Goal: Feedback & Contribution: Leave review/rating

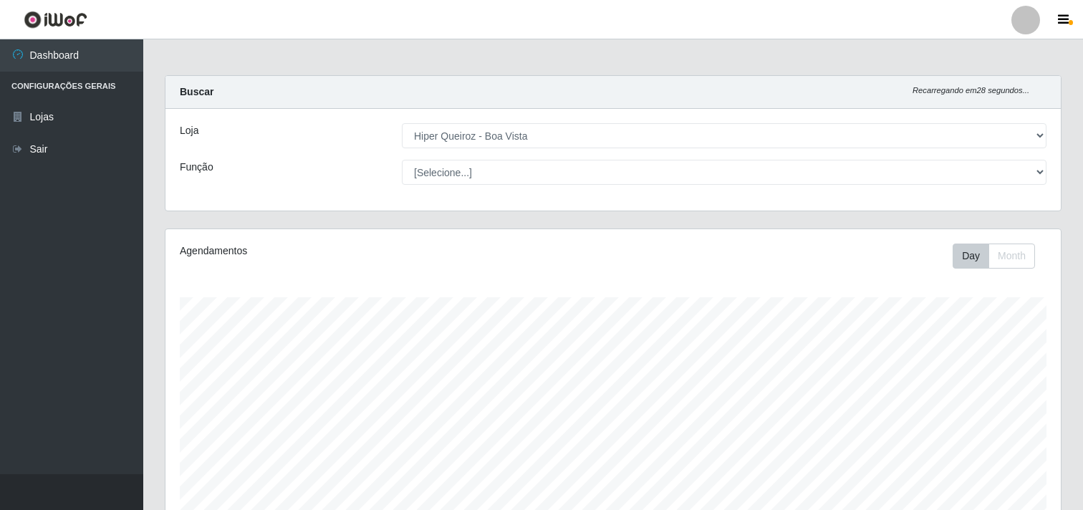
select select "514"
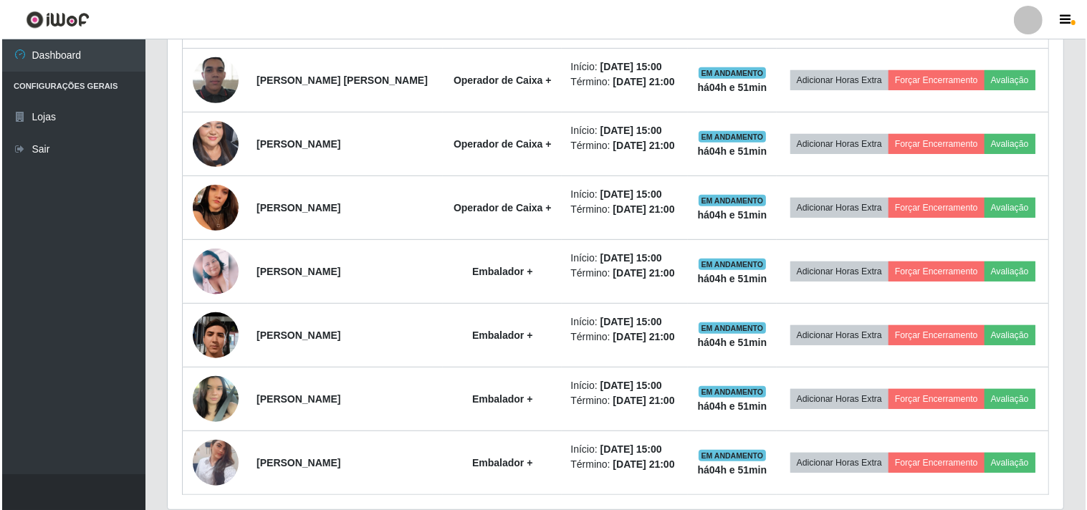
scroll to position [697, 0]
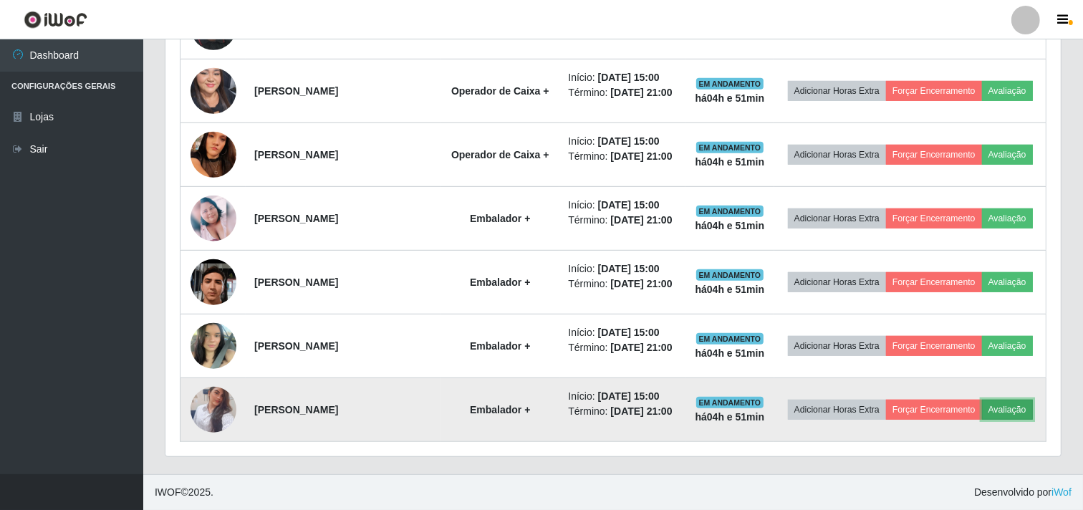
click at [1022, 416] on button "Avaliação" at bounding box center [1007, 410] width 51 height 20
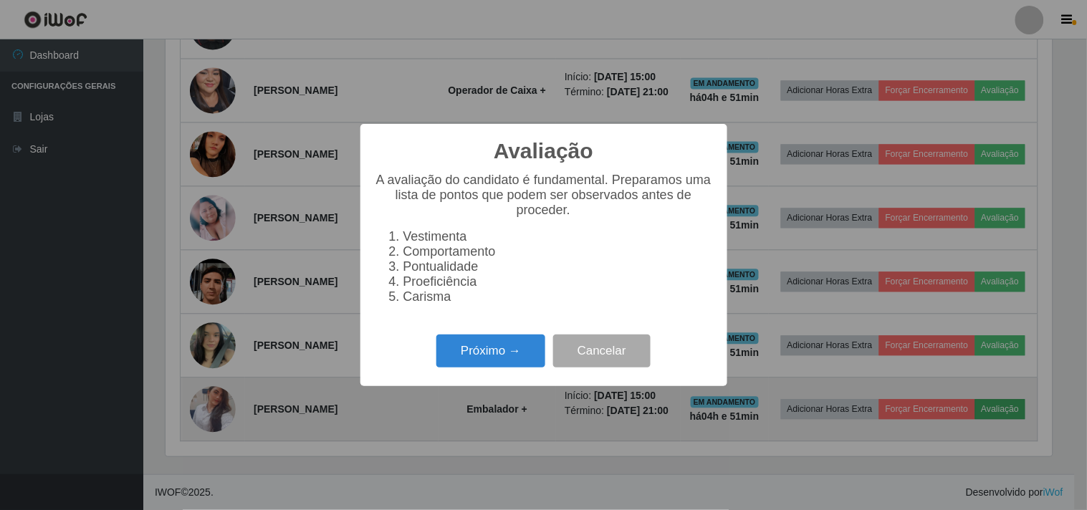
scroll to position [297, 886]
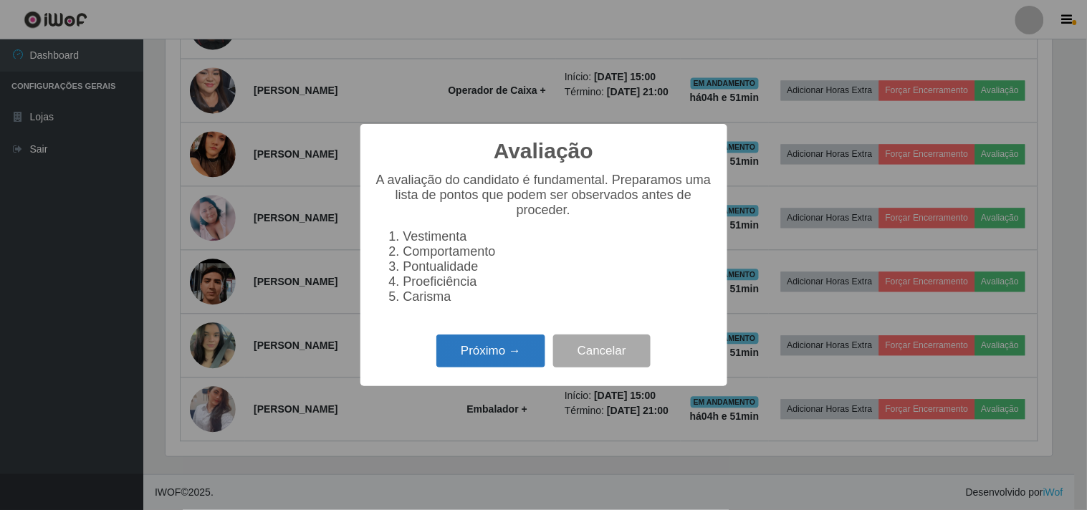
click at [459, 361] on button "Próximo →" at bounding box center [490, 352] width 109 height 34
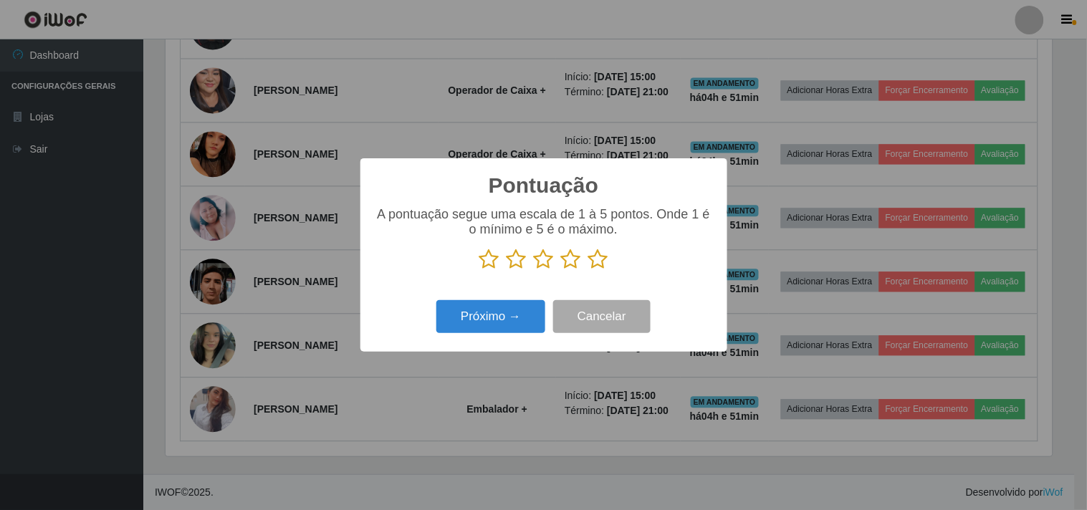
scroll to position [716218, 715629]
click at [596, 263] on icon at bounding box center [598, 259] width 20 height 21
click at [588, 270] on input "radio" at bounding box center [588, 270] width 0 height 0
click at [496, 308] on button "Próximo →" at bounding box center [490, 317] width 109 height 34
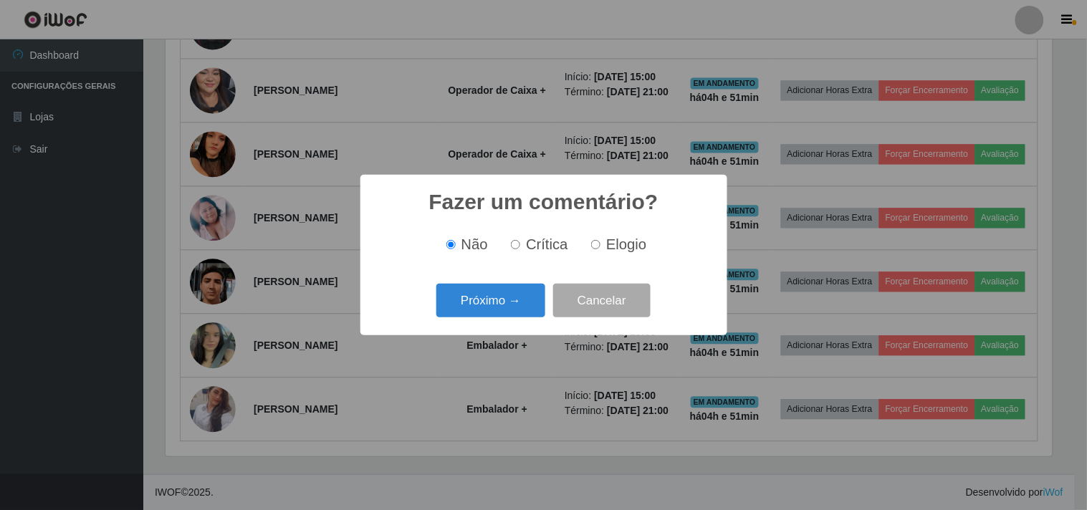
click at [600, 239] on label "Elogio" at bounding box center [615, 244] width 61 height 16
click at [600, 240] on input "Elogio" at bounding box center [595, 244] width 9 height 9
radio input "true"
click at [496, 292] on button "Próximo →" at bounding box center [490, 301] width 109 height 34
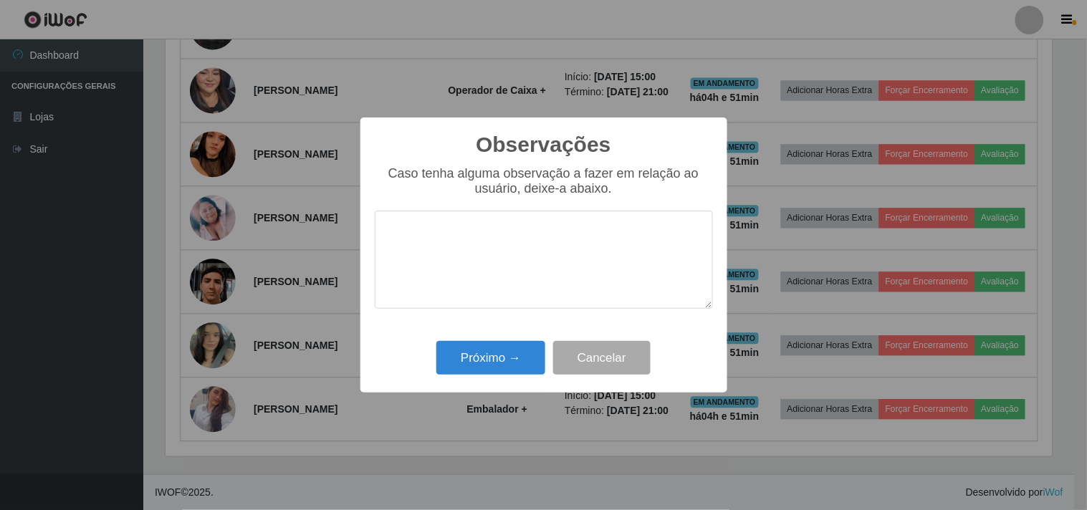
click at [514, 256] on textarea at bounding box center [544, 260] width 338 height 98
type textarea "rapida e agil"
click at [477, 360] on button "Próximo →" at bounding box center [490, 358] width 109 height 34
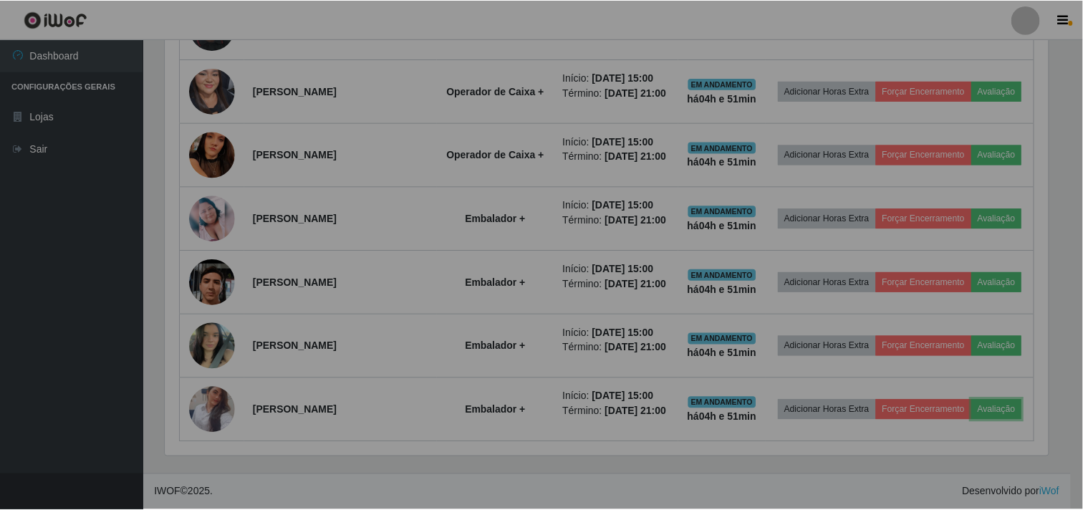
scroll to position [297, 896]
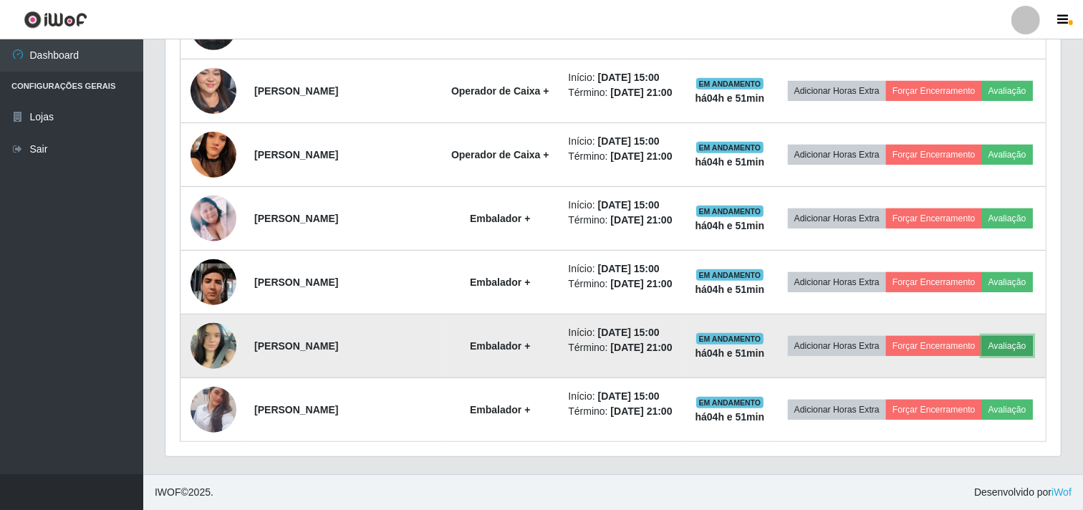
click at [1007, 344] on button "Avaliação" at bounding box center [1007, 346] width 51 height 20
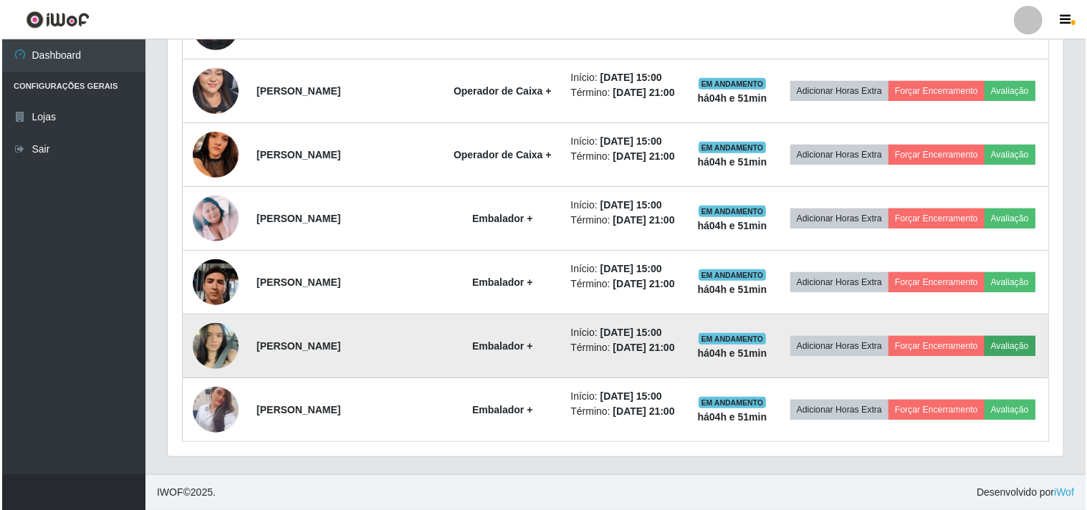
scroll to position [297, 886]
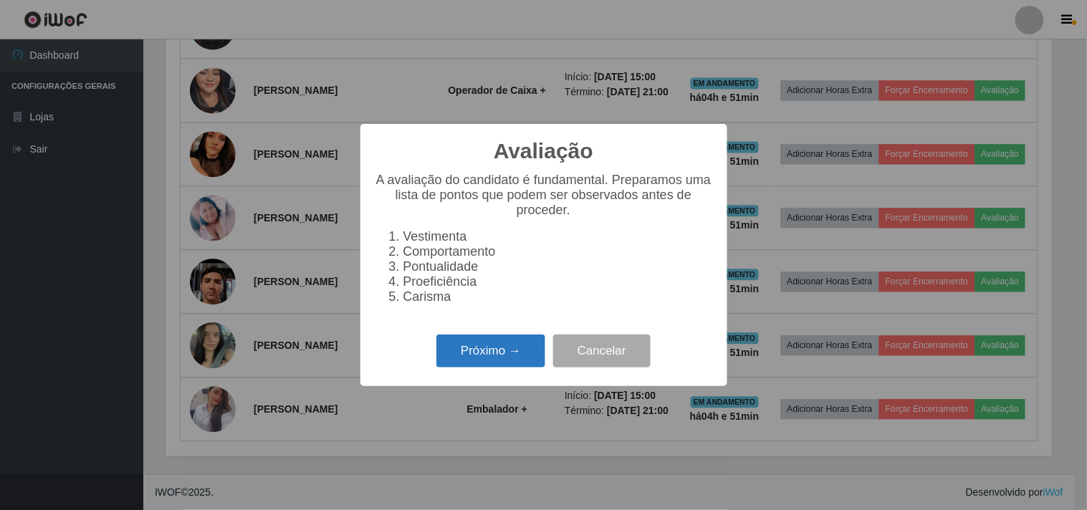
click at [514, 353] on button "Próximo →" at bounding box center [490, 352] width 109 height 34
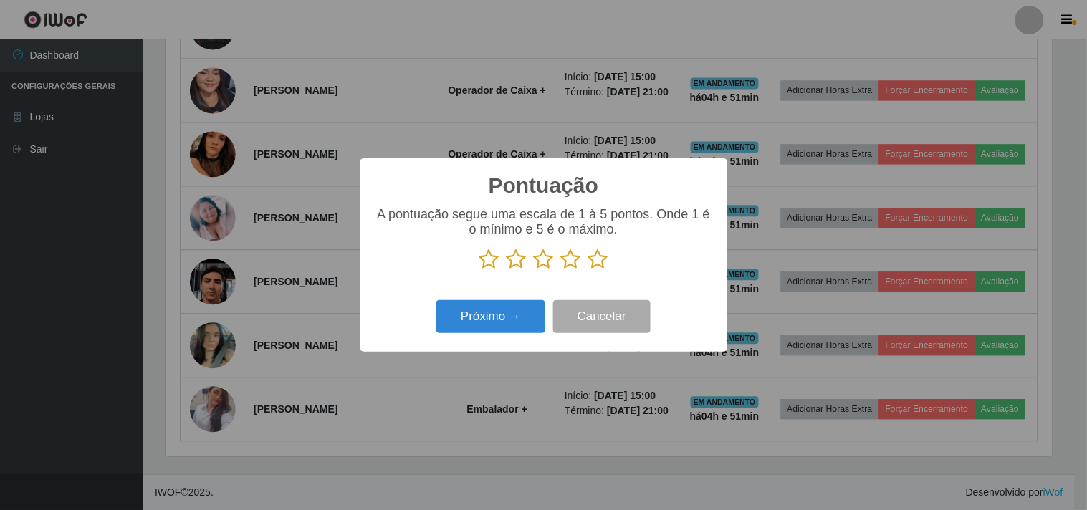
scroll to position [716218, 715629]
click at [599, 267] on icon at bounding box center [598, 259] width 20 height 21
click at [588, 270] on input "radio" at bounding box center [588, 270] width 0 height 0
click at [495, 324] on button "Próximo →" at bounding box center [490, 317] width 109 height 34
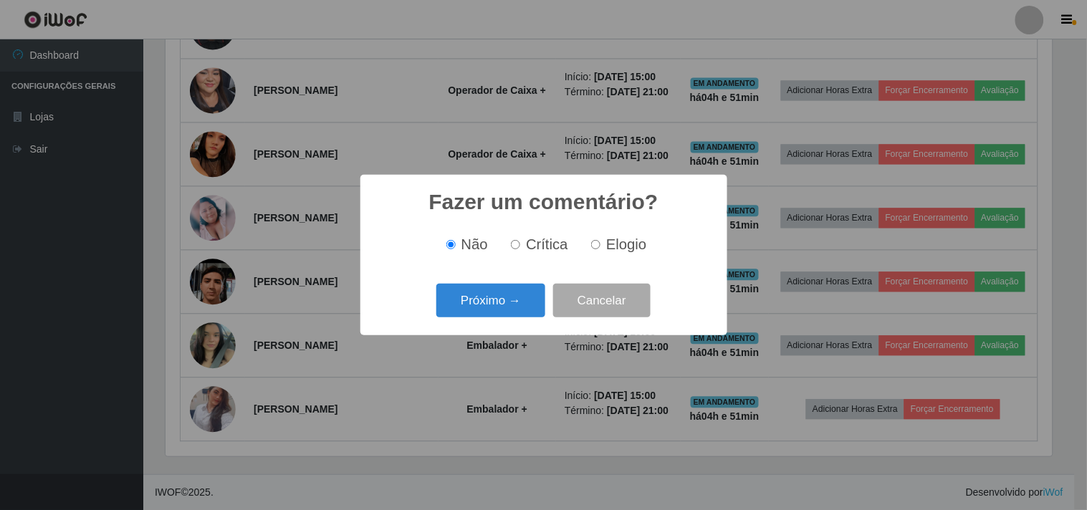
click at [618, 244] on span "Elogio" at bounding box center [626, 244] width 40 height 16
click at [600, 244] on input "Elogio" at bounding box center [595, 244] width 9 height 9
radio input "true"
click at [504, 298] on button "Próximo →" at bounding box center [490, 301] width 109 height 34
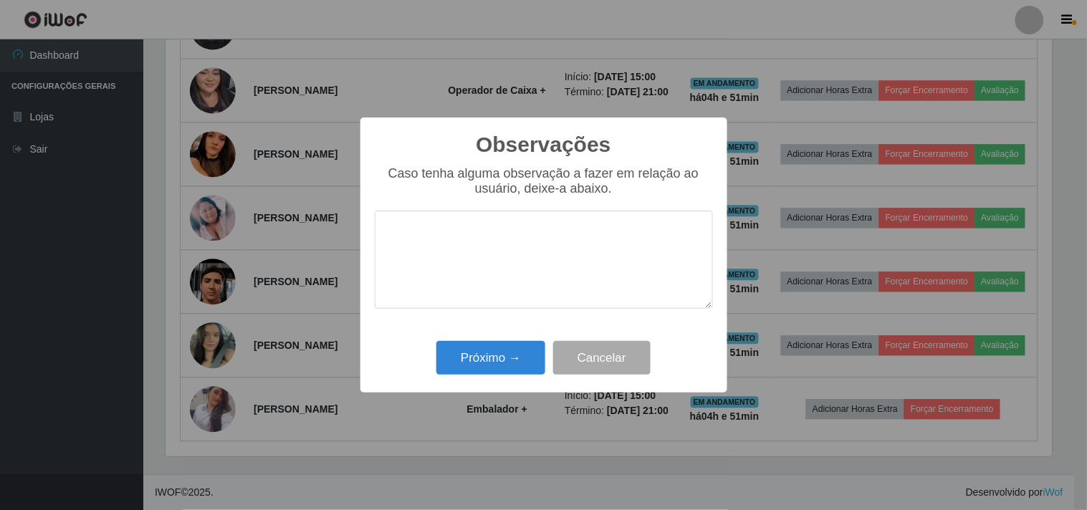
click at [507, 254] on textarea at bounding box center [544, 260] width 338 height 98
type textarea "desenvolve bem a função"
click at [514, 358] on button "Próximo →" at bounding box center [490, 358] width 109 height 34
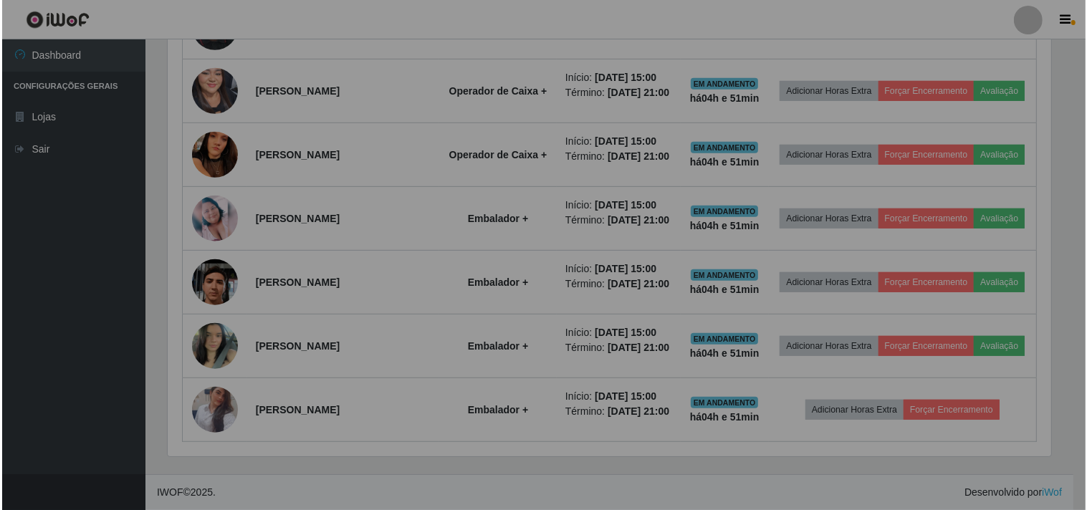
scroll to position [297, 896]
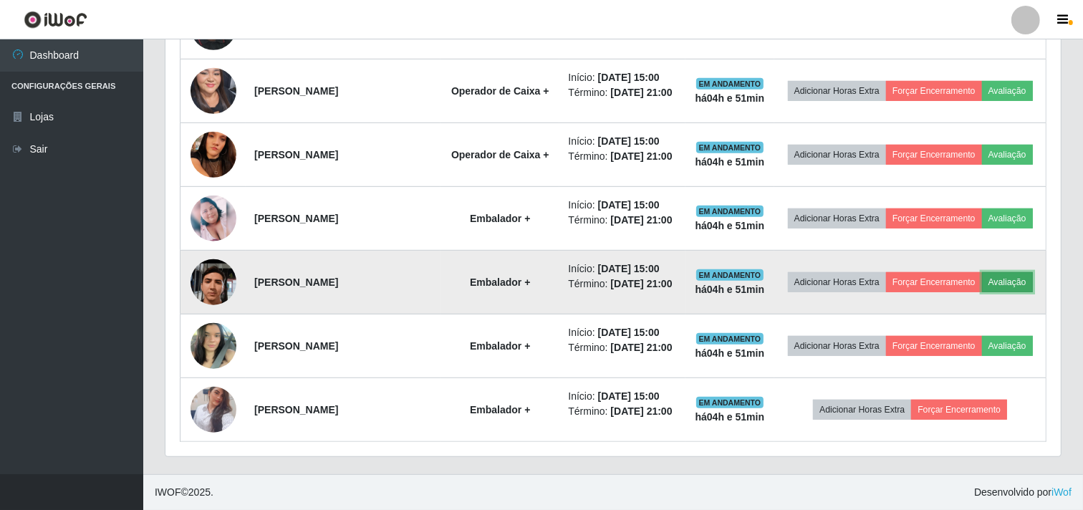
click at [1010, 280] on button "Avaliação" at bounding box center [1007, 282] width 51 height 20
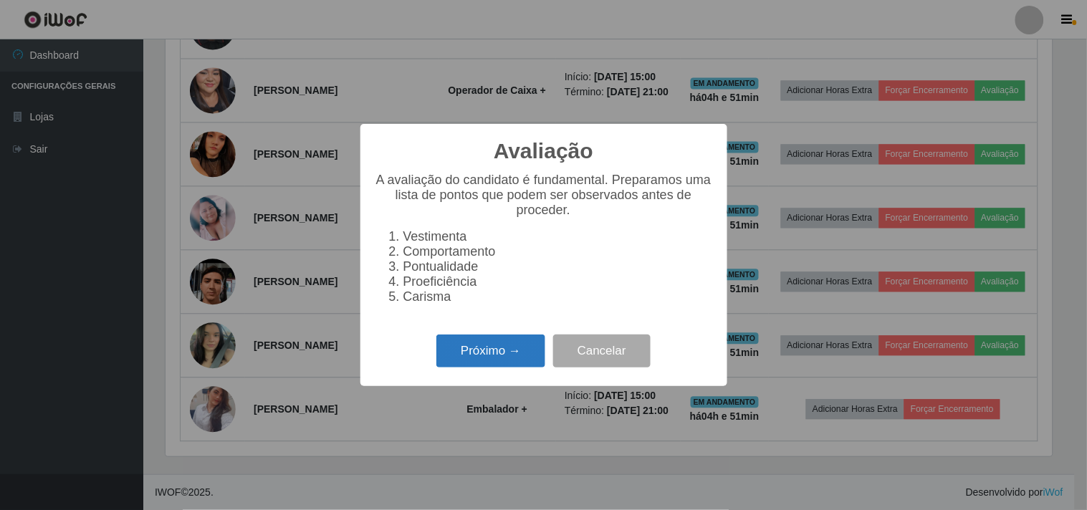
click at [521, 353] on button "Próximo →" at bounding box center [490, 352] width 109 height 34
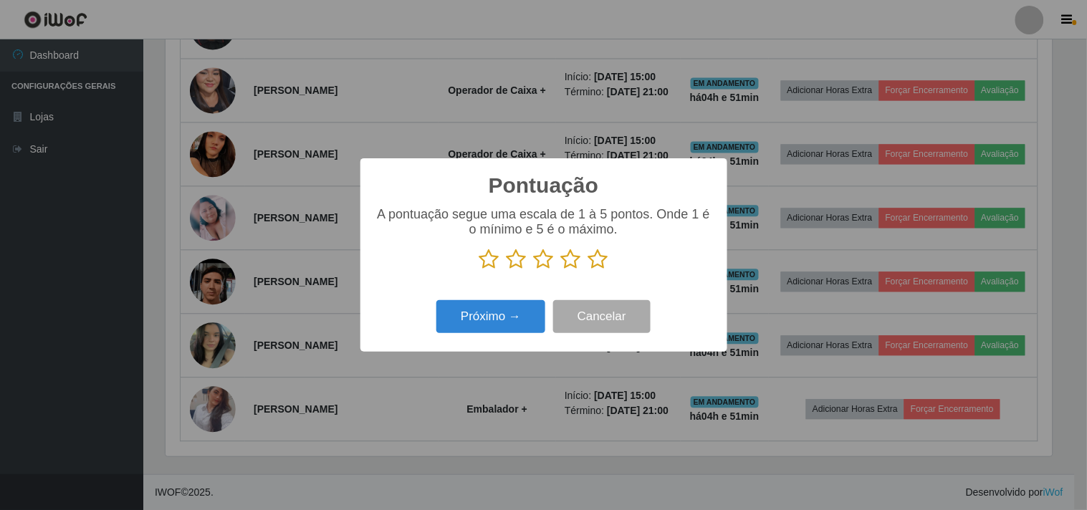
click at [595, 259] on icon at bounding box center [598, 259] width 20 height 21
click at [588, 270] on input "radio" at bounding box center [588, 270] width 0 height 0
click at [498, 331] on button "Próximo →" at bounding box center [490, 317] width 109 height 34
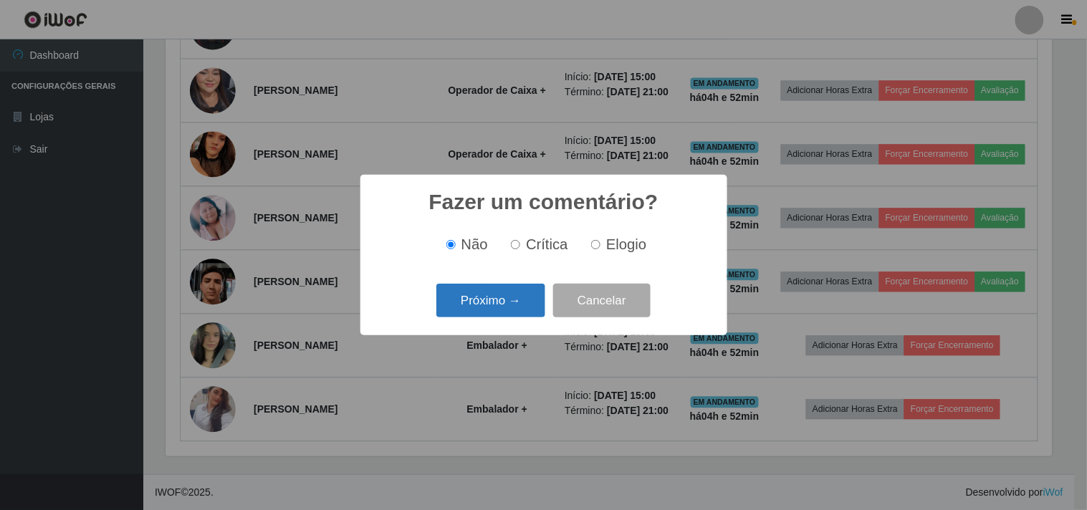
click at [519, 303] on button "Próximo →" at bounding box center [490, 301] width 109 height 34
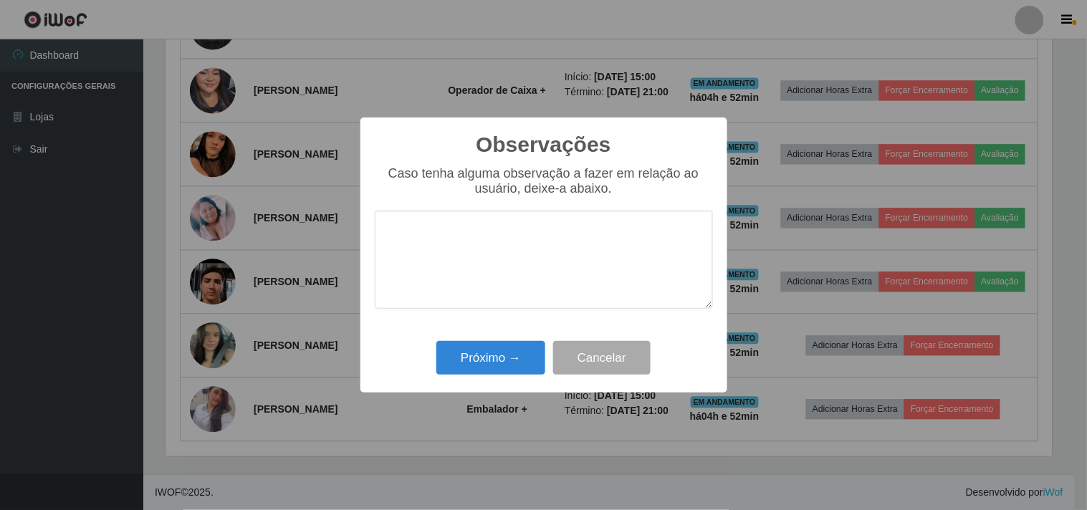
click at [509, 226] on textarea at bounding box center [544, 260] width 338 height 98
type textarea "so ter mais rotatividade do caixa"
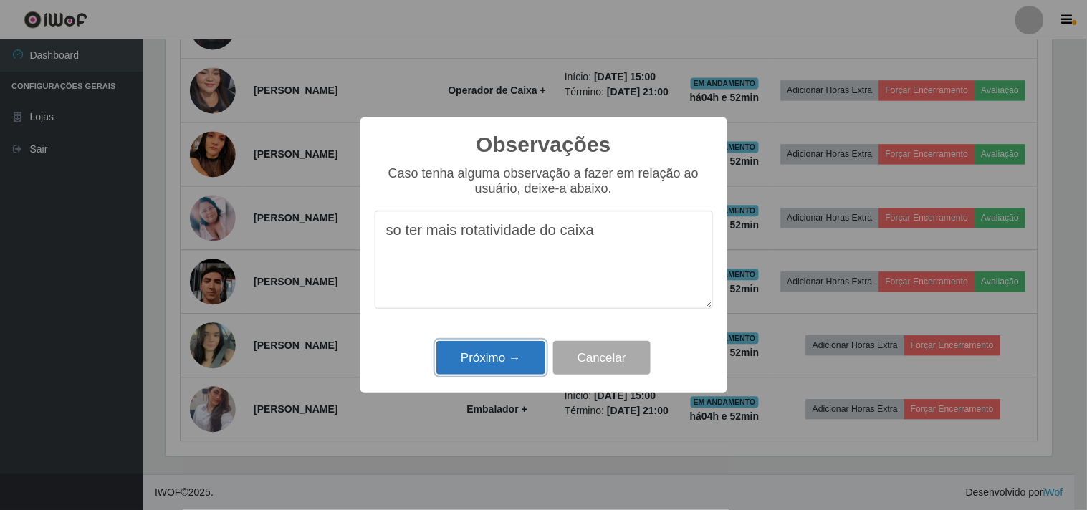
click at [524, 350] on button "Próximo →" at bounding box center [490, 358] width 109 height 34
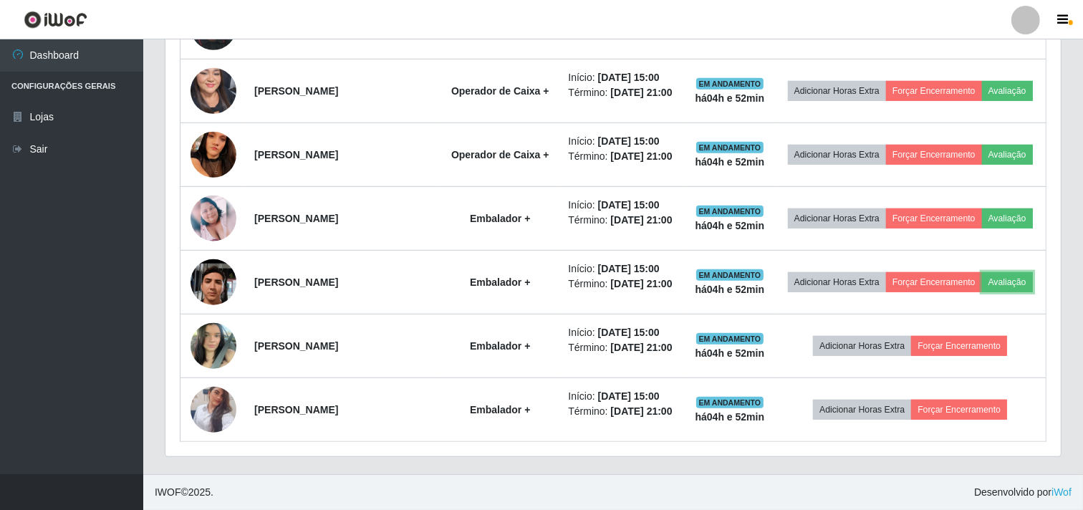
scroll to position [297, 896]
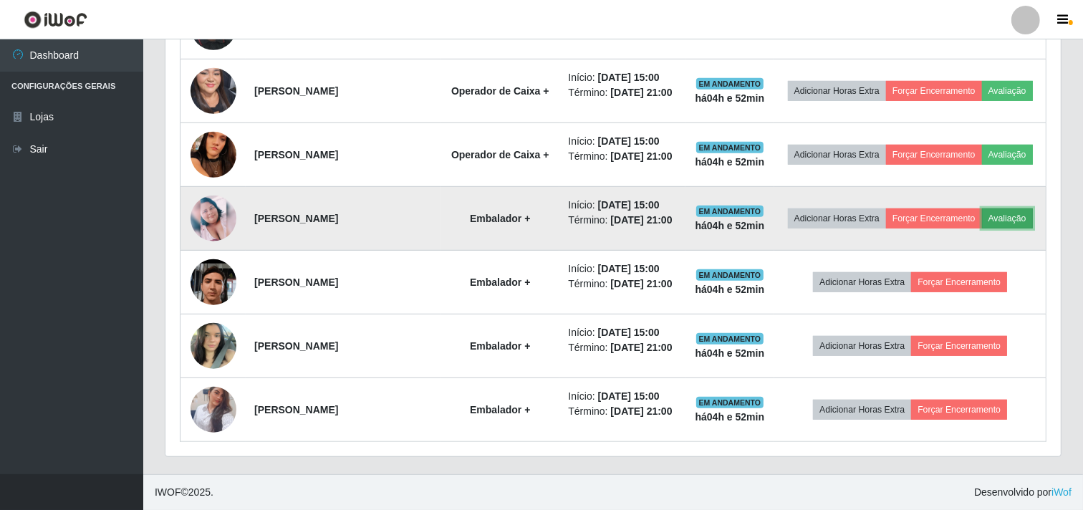
click at [1022, 210] on button "Avaliação" at bounding box center [1007, 219] width 51 height 20
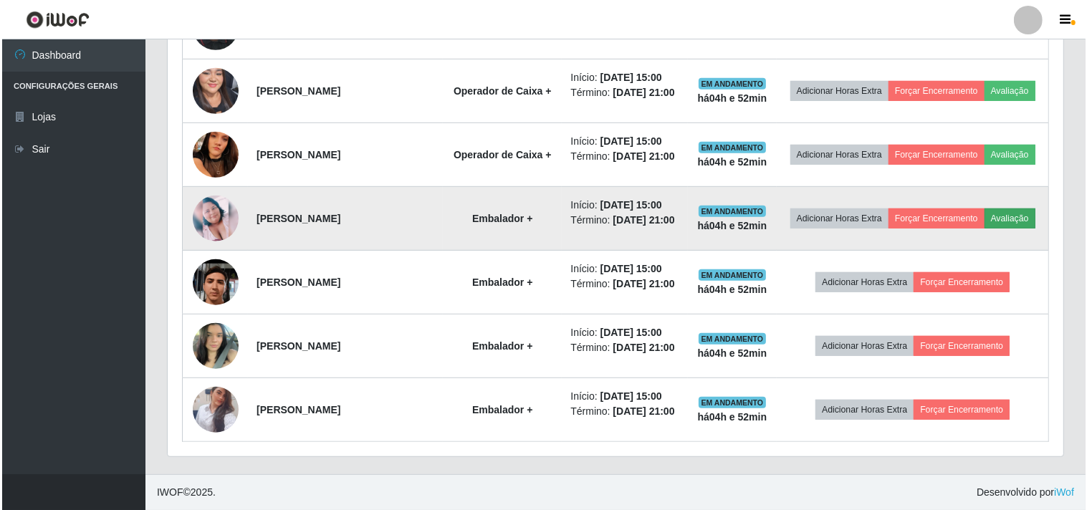
scroll to position [297, 886]
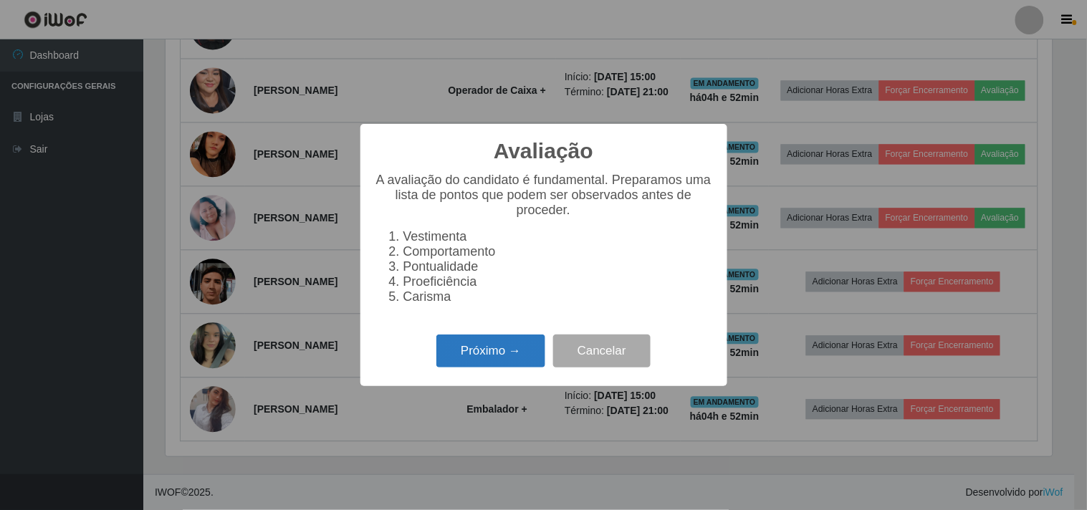
click at [483, 352] on button "Próximo →" at bounding box center [490, 352] width 109 height 34
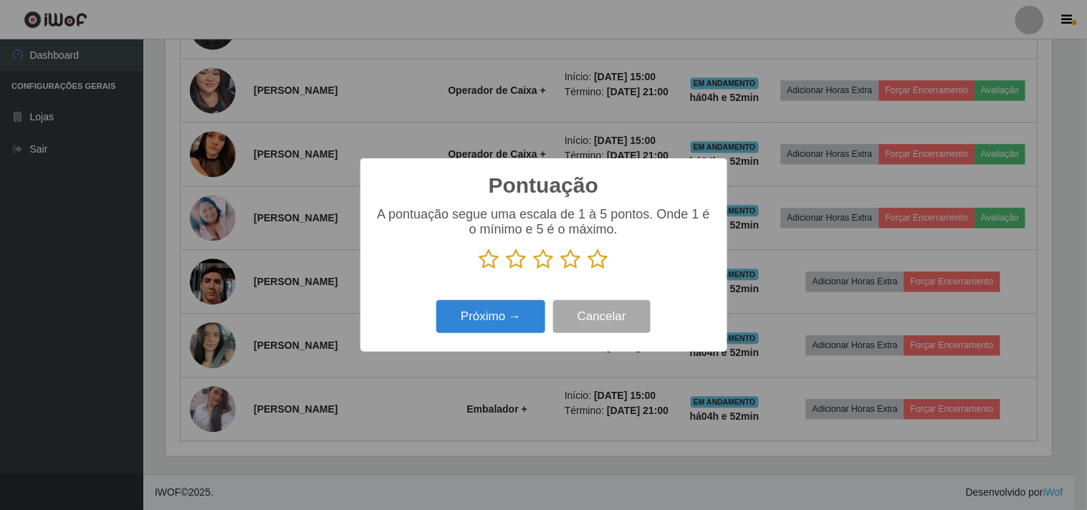
click at [572, 264] on icon at bounding box center [571, 259] width 20 height 21
click at [561, 270] on input "radio" at bounding box center [561, 270] width 0 height 0
click at [605, 258] on icon at bounding box center [598, 259] width 20 height 21
click at [588, 270] on input "radio" at bounding box center [588, 270] width 0 height 0
click at [535, 312] on button "Próximo →" at bounding box center [490, 317] width 109 height 34
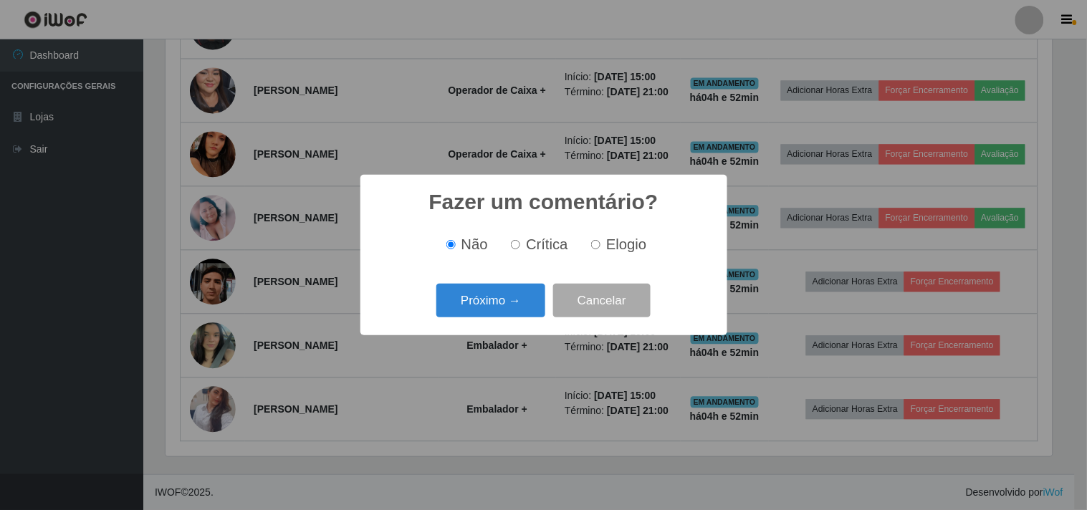
click at [603, 249] on label "Elogio" at bounding box center [615, 244] width 61 height 16
click at [600, 249] on input "Elogio" at bounding box center [595, 244] width 9 height 9
radio input "true"
click at [447, 308] on button "Próximo →" at bounding box center [490, 301] width 109 height 34
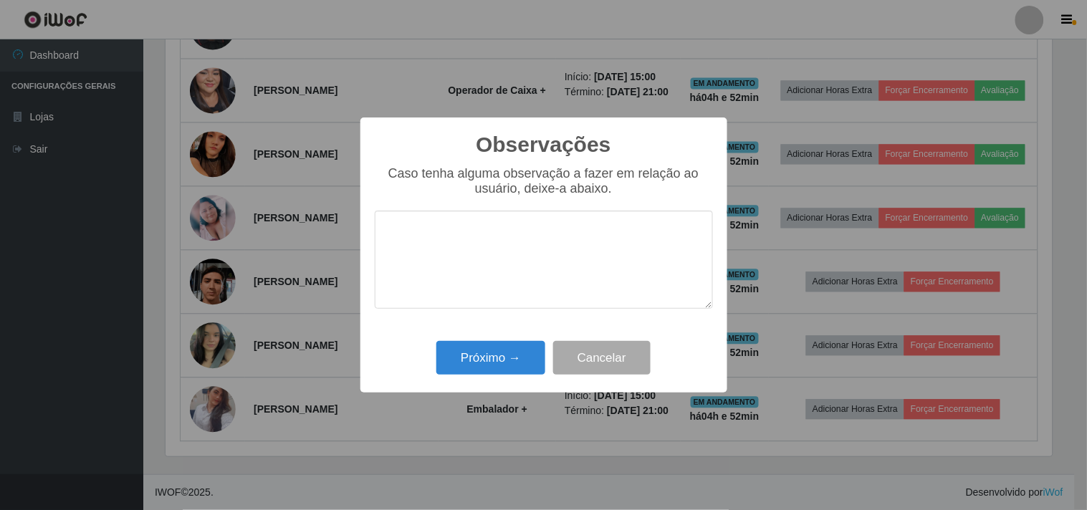
click at [464, 236] on textarea at bounding box center [544, 260] width 338 height 98
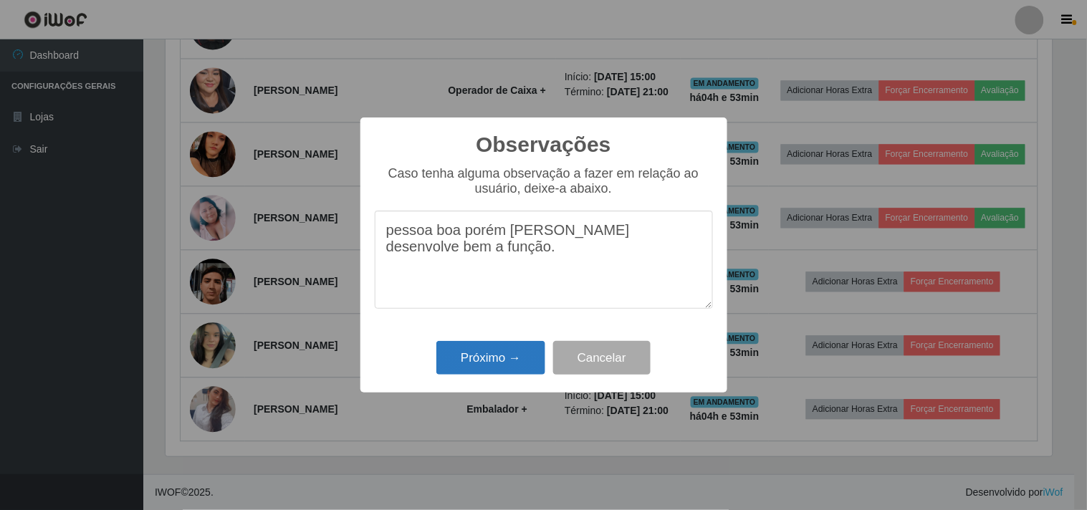
type textarea "pessoa boa porém [PERSON_NAME] desenvolve bem a função."
click at [479, 351] on button "Próximo →" at bounding box center [490, 358] width 109 height 34
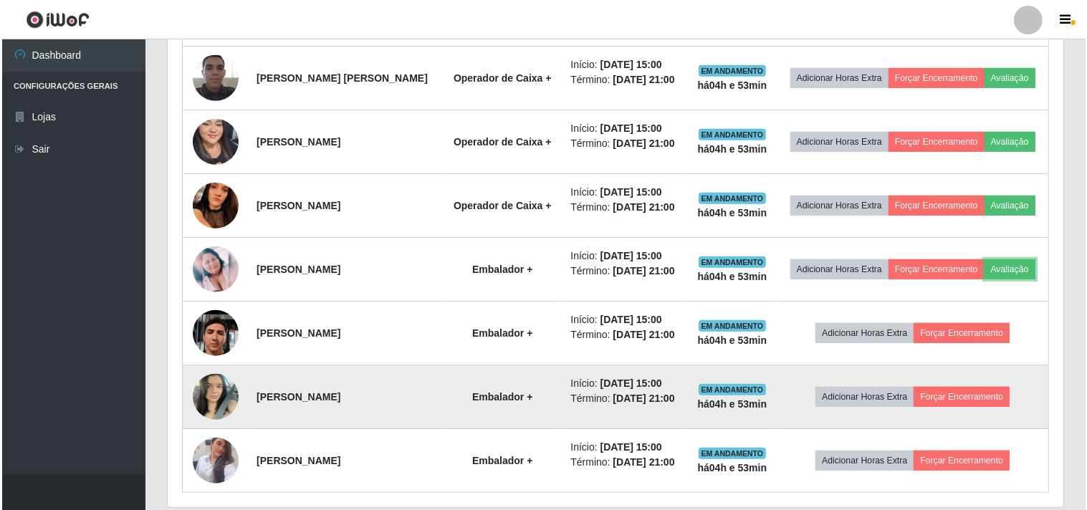
scroll to position [618, 0]
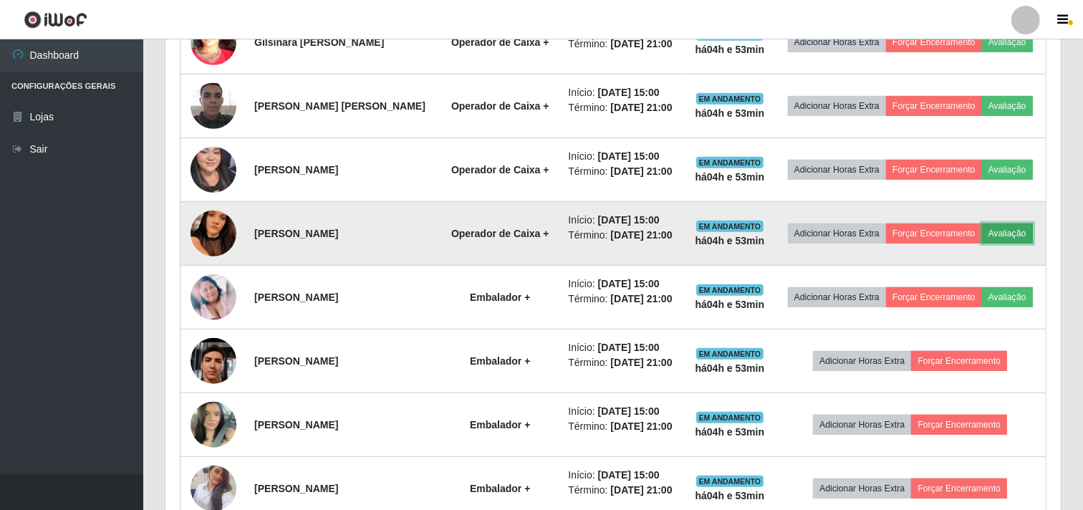
click at [1015, 238] on button "Avaliação" at bounding box center [1007, 234] width 51 height 20
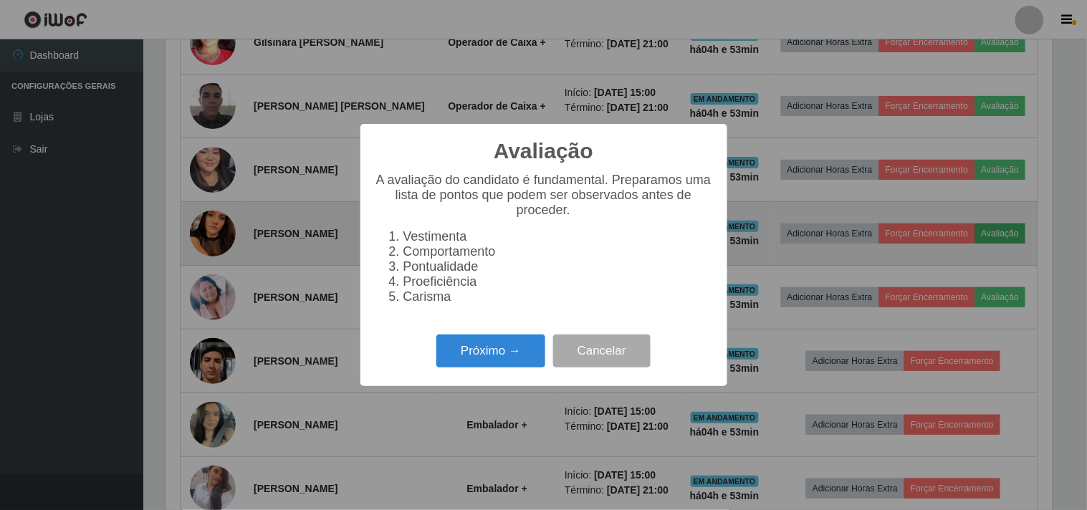
scroll to position [297, 886]
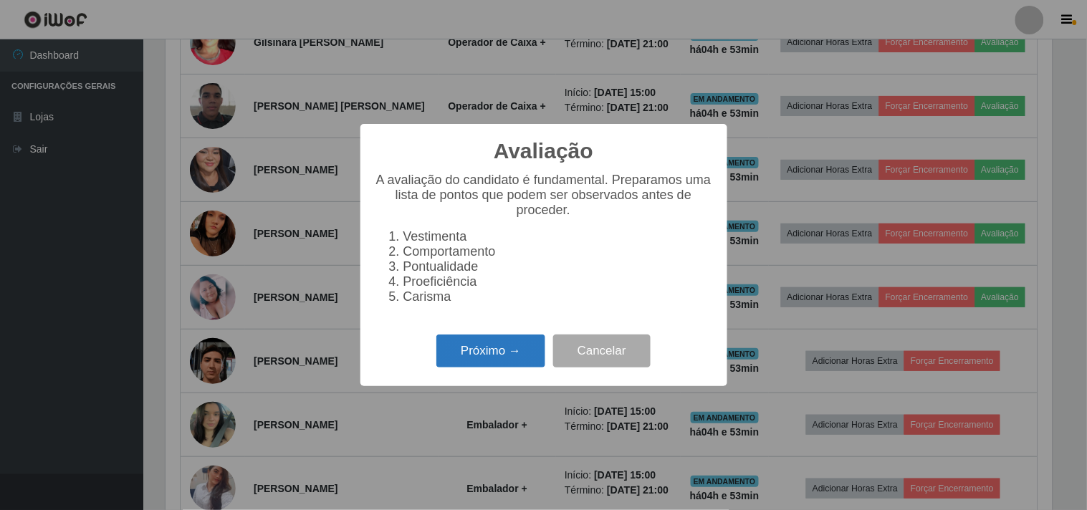
click at [487, 356] on button "Próximo →" at bounding box center [490, 352] width 109 height 34
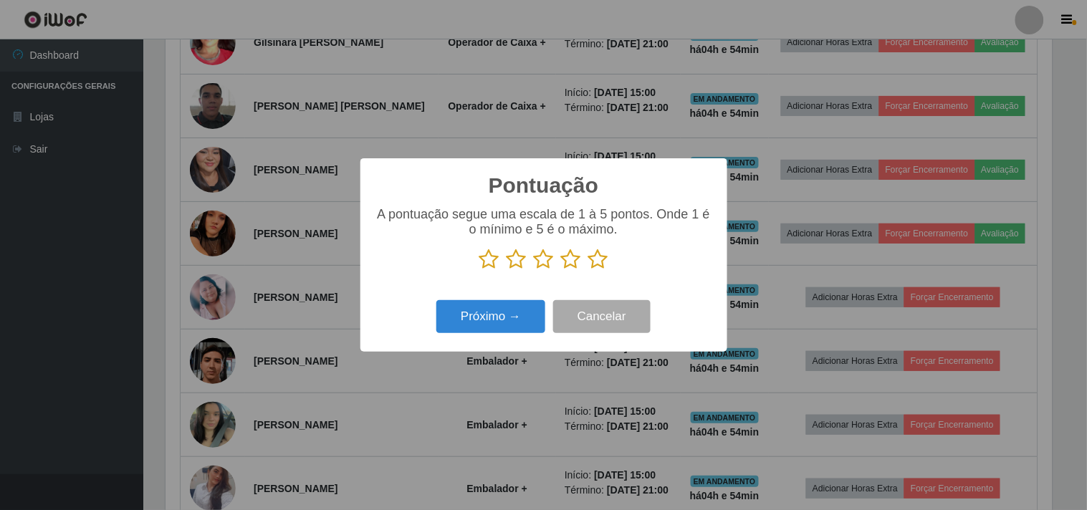
click at [616, 261] on p at bounding box center [544, 259] width 338 height 21
click at [604, 262] on icon at bounding box center [598, 259] width 20 height 21
click at [588, 270] on input "radio" at bounding box center [588, 270] width 0 height 0
click at [489, 317] on button "Próximo →" at bounding box center [490, 317] width 109 height 34
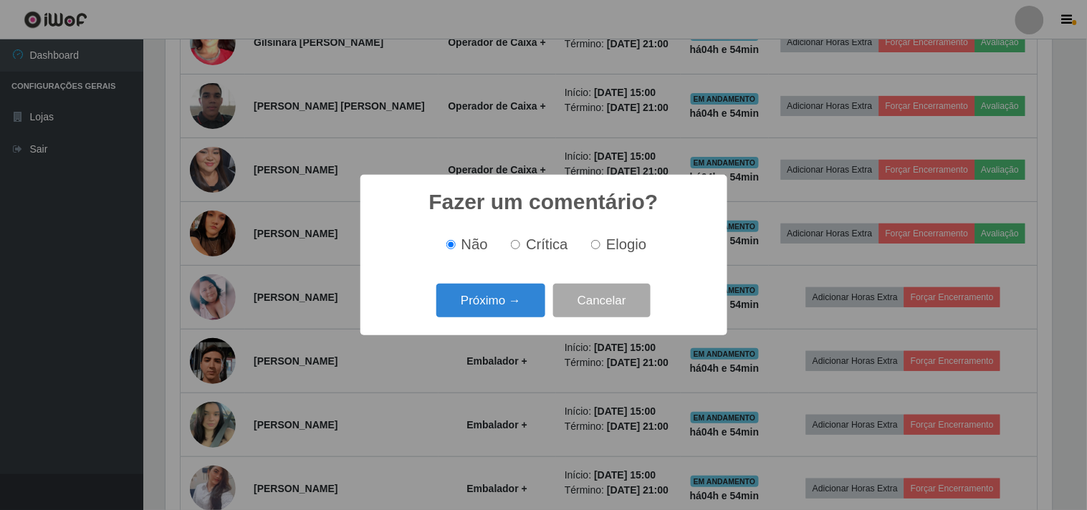
click at [610, 247] on span "Elogio" at bounding box center [626, 244] width 40 height 16
click at [600, 247] on input "Elogio" at bounding box center [595, 244] width 9 height 9
radio input "true"
click at [518, 298] on button "Próximo →" at bounding box center [490, 301] width 109 height 34
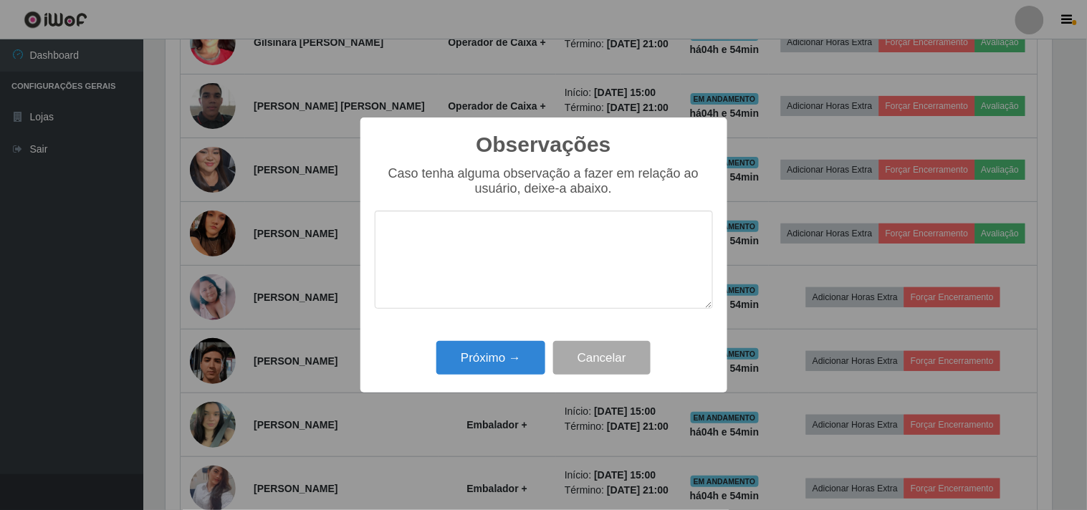
click at [519, 256] on textarea at bounding box center [544, 260] width 338 height 98
type textarea "agilidade e rapidez"
click at [536, 359] on button "Próximo →" at bounding box center [490, 358] width 109 height 34
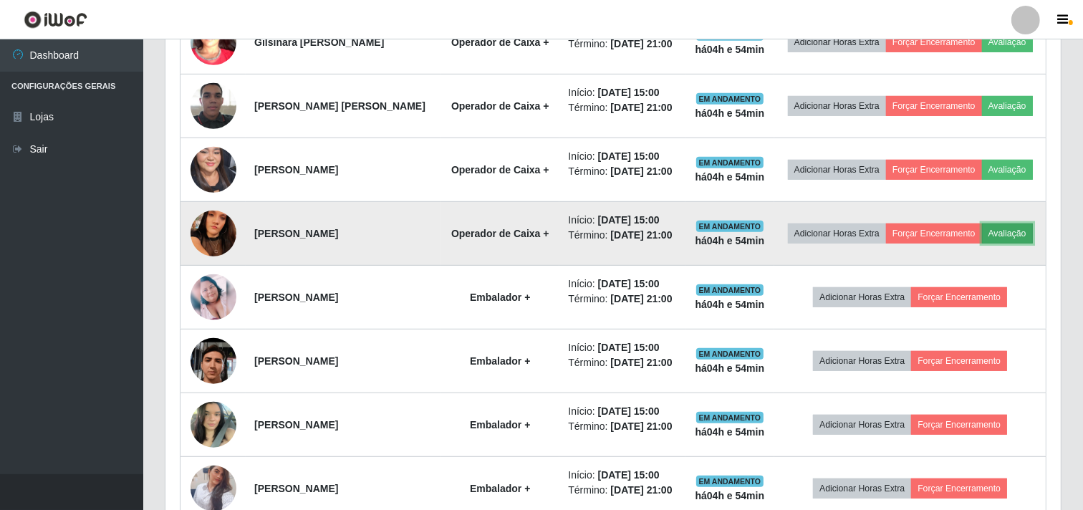
scroll to position [538, 0]
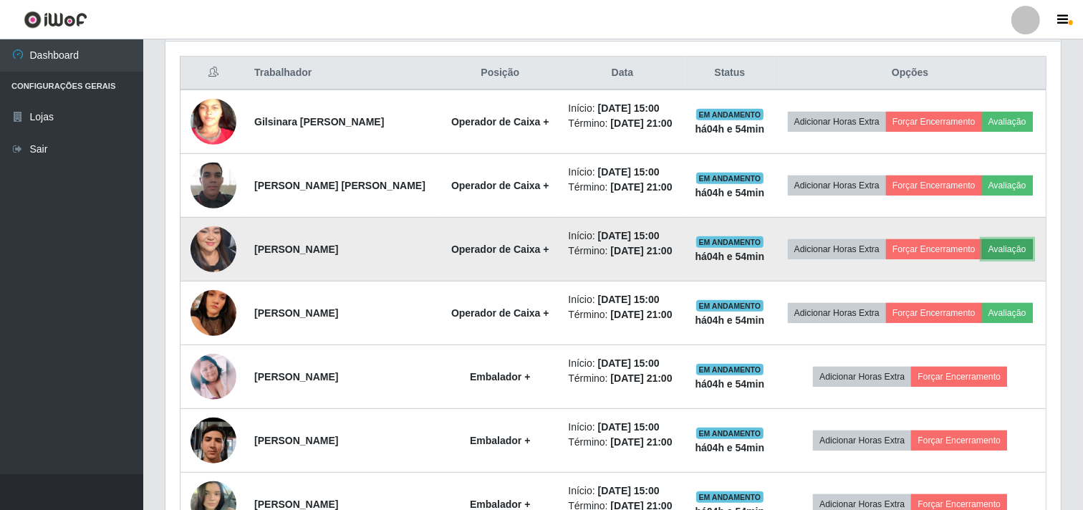
click at [1015, 253] on button "Avaliação" at bounding box center [1007, 249] width 51 height 20
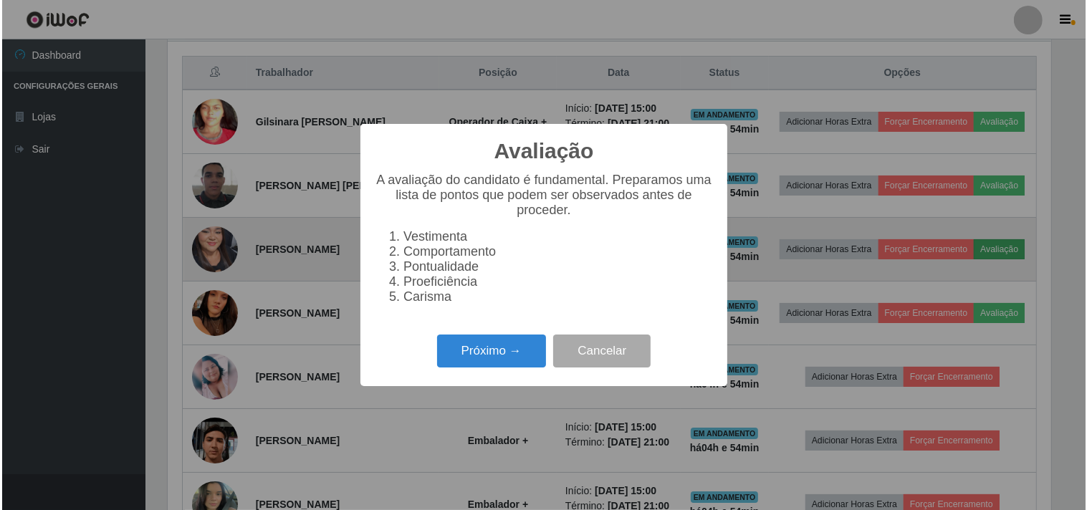
scroll to position [297, 886]
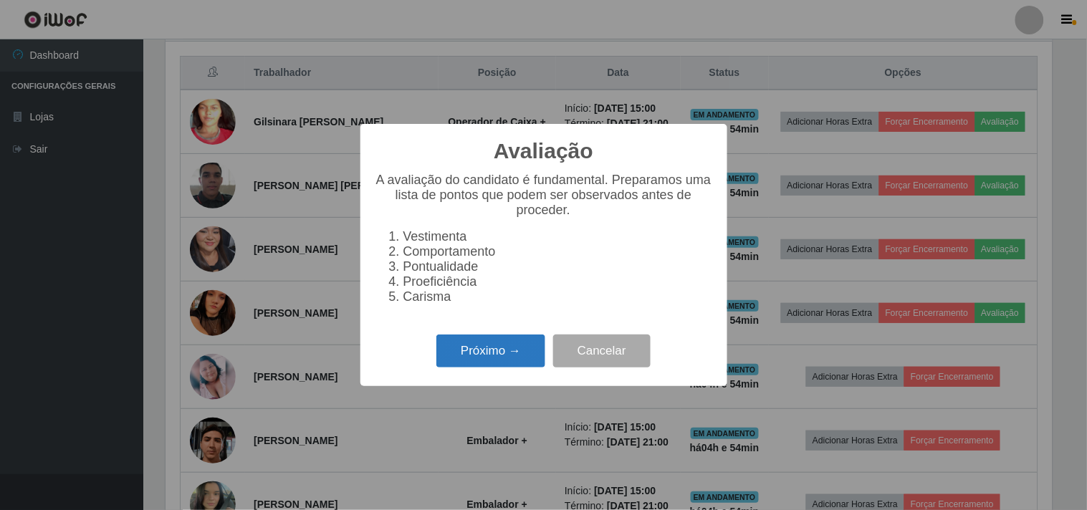
click at [512, 353] on button "Próximo →" at bounding box center [490, 352] width 109 height 34
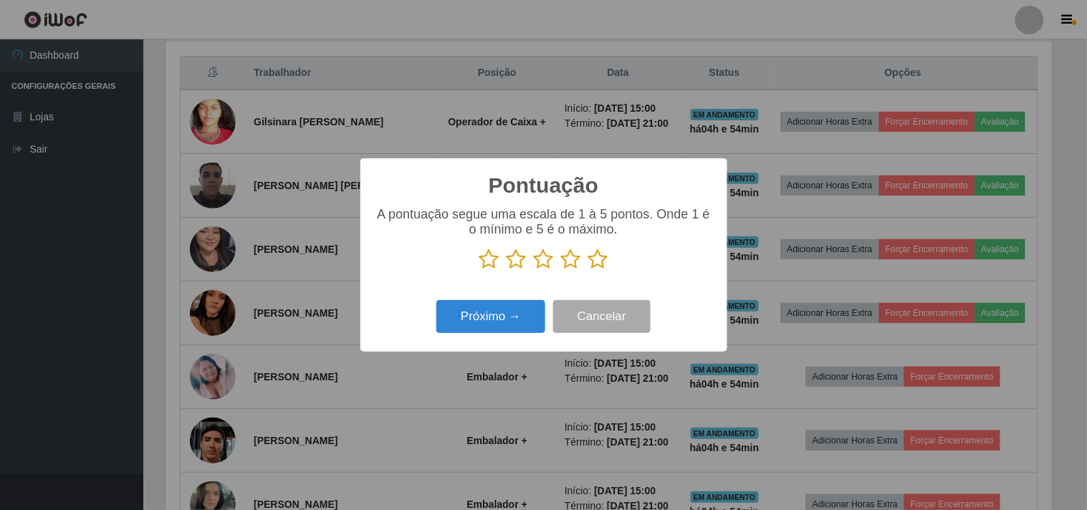
scroll to position [716218, 715629]
click at [602, 264] on icon at bounding box center [598, 259] width 20 height 21
click at [588, 270] on input "radio" at bounding box center [588, 270] width 0 height 0
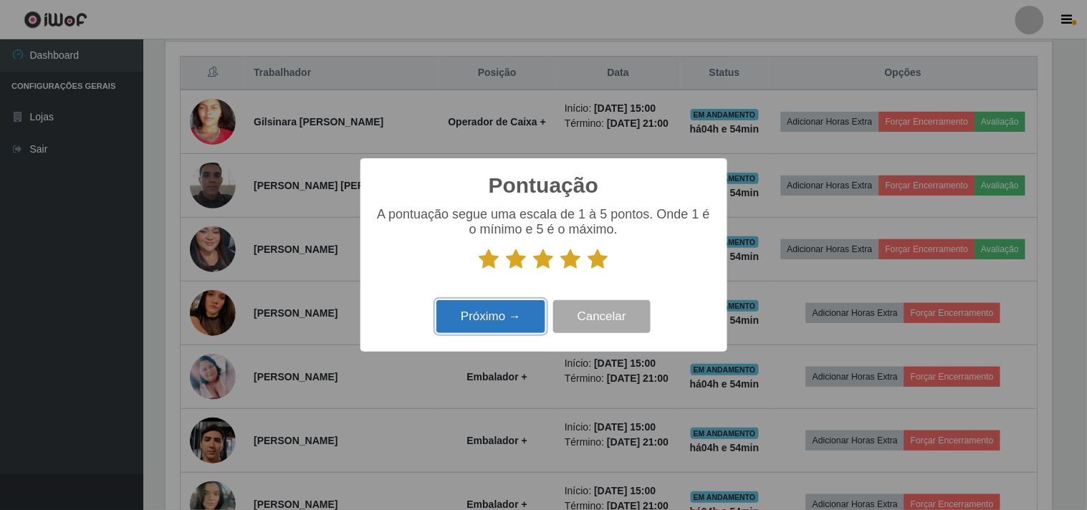
click at [497, 328] on button "Próximo →" at bounding box center [490, 317] width 109 height 34
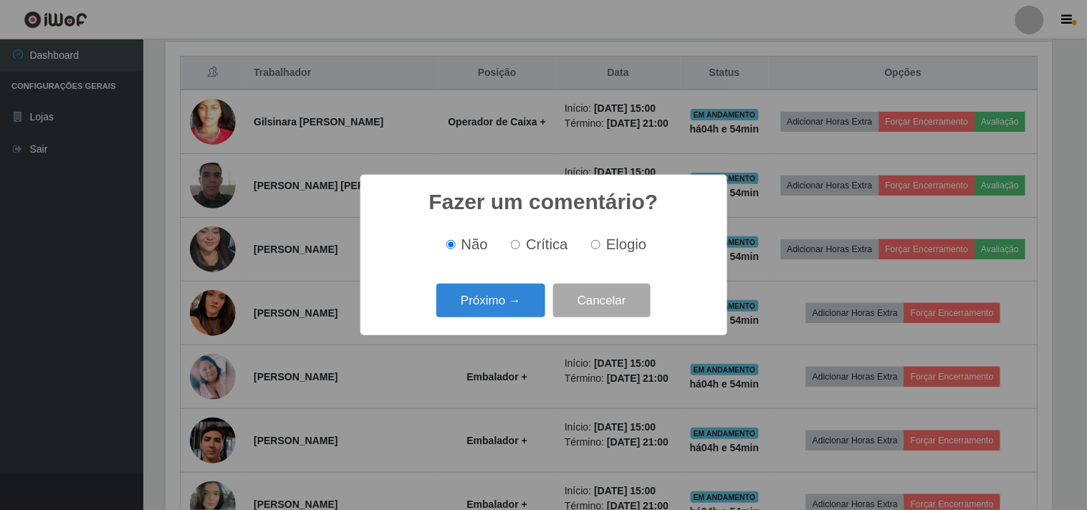
click at [618, 244] on span "Elogio" at bounding box center [626, 244] width 40 height 16
click at [600, 244] on input "Elogio" at bounding box center [595, 244] width 9 height 9
radio input "true"
click at [516, 305] on button "Próximo →" at bounding box center [490, 301] width 109 height 34
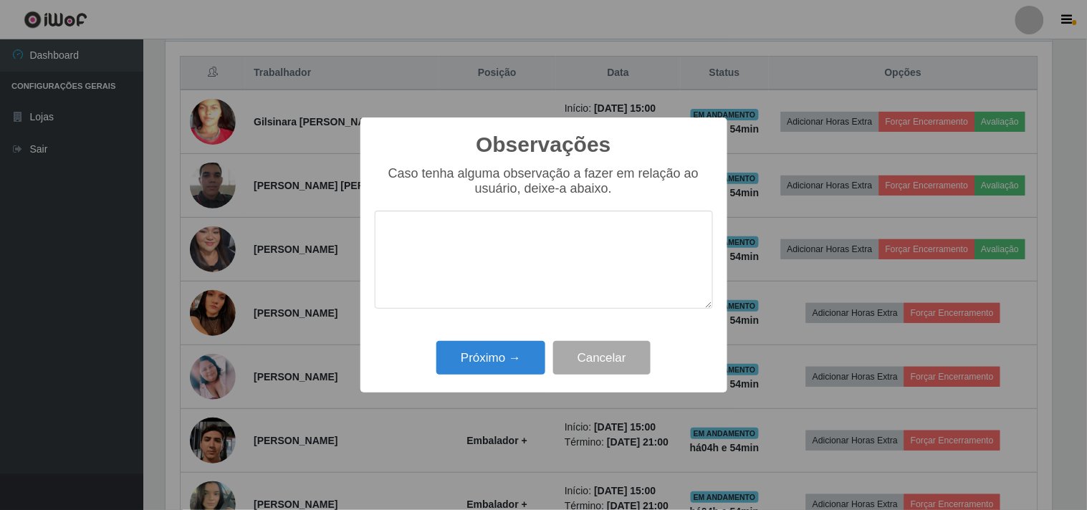
type textarea "t"
type textarea "g"
type textarea "p"
type textarea "comunicativa"
click at [489, 363] on button "Próximo →" at bounding box center [490, 358] width 109 height 34
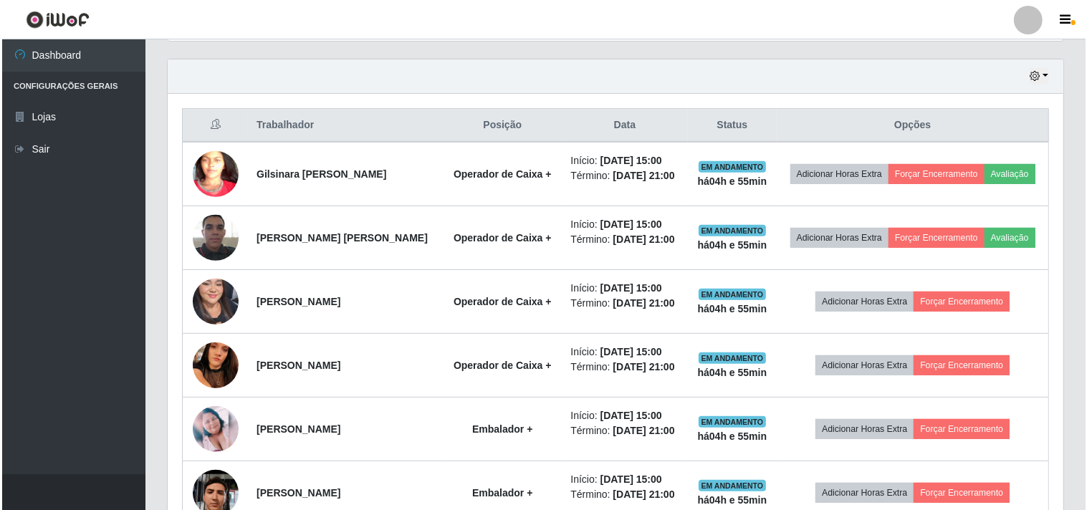
scroll to position [459, 0]
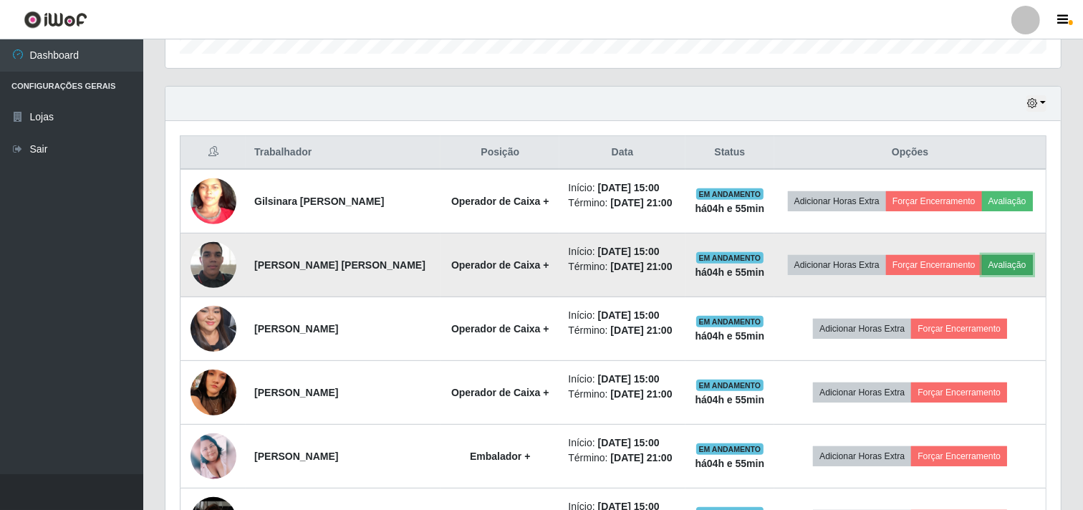
click at [1019, 265] on button "Avaliação" at bounding box center [1007, 265] width 51 height 20
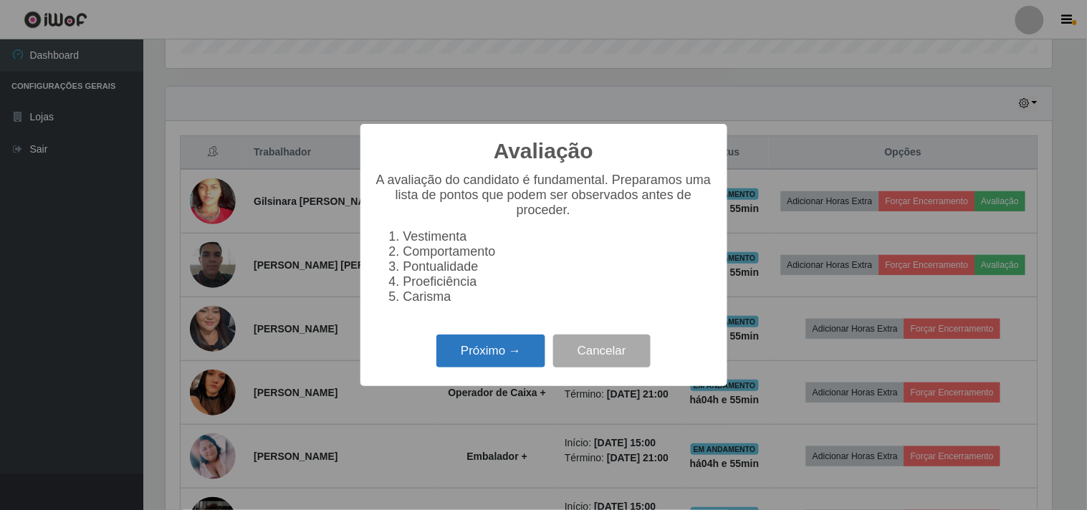
click at [497, 351] on button "Próximo →" at bounding box center [490, 352] width 109 height 34
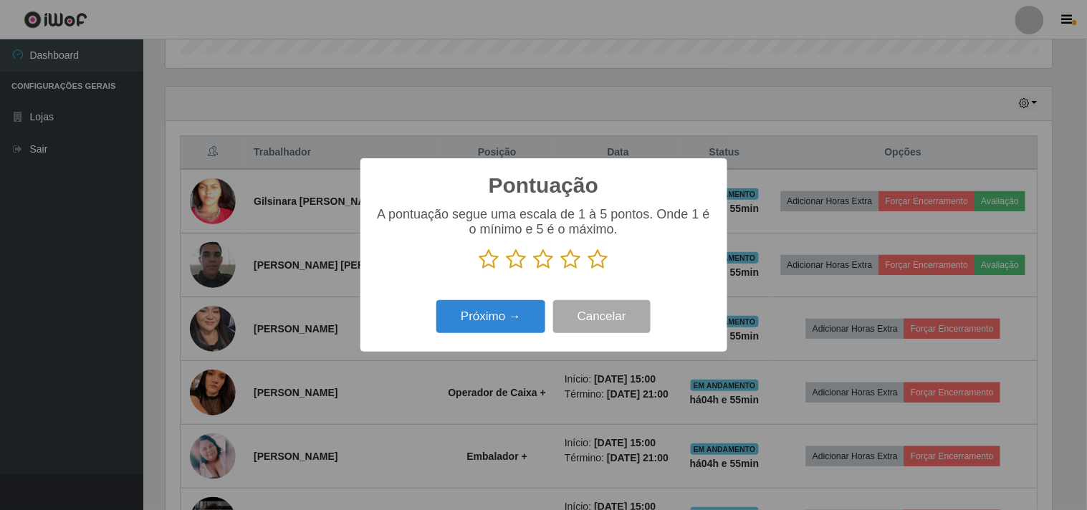
scroll to position [716218, 715629]
click at [596, 254] on icon at bounding box center [598, 259] width 20 height 21
click at [588, 270] on input "radio" at bounding box center [588, 270] width 0 height 0
click at [474, 332] on button "Próximo →" at bounding box center [490, 317] width 109 height 34
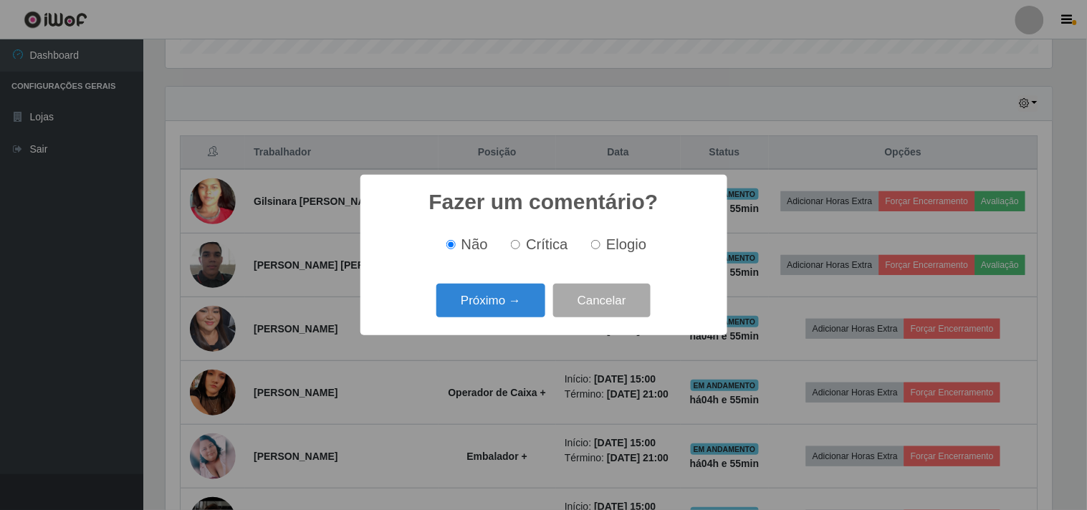
click at [607, 259] on div "Não Crítica Elogio" at bounding box center [544, 245] width 338 height 42
click at [595, 245] on input "Elogio" at bounding box center [595, 244] width 9 height 9
radio input "true"
click at [509, 320] on div "Próximo → Cancelar" at bounding box center [544, 300] width 338 height 41
click at [511, 295] on button "Próximo →" at bounding box center [490, 301] width 109 height 34
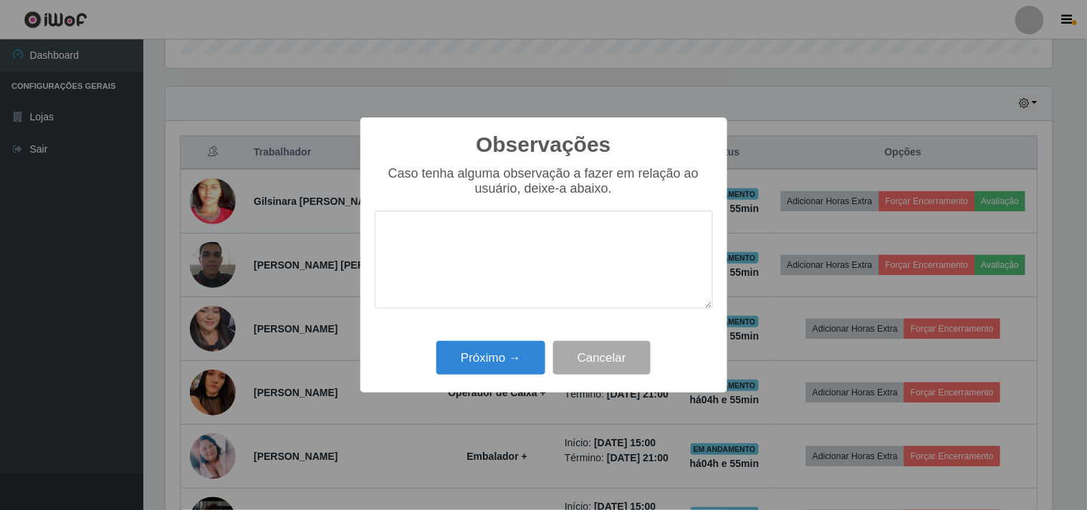
click at [514, 251] on textarea at bounding box center [544, 260] width 338 height 98
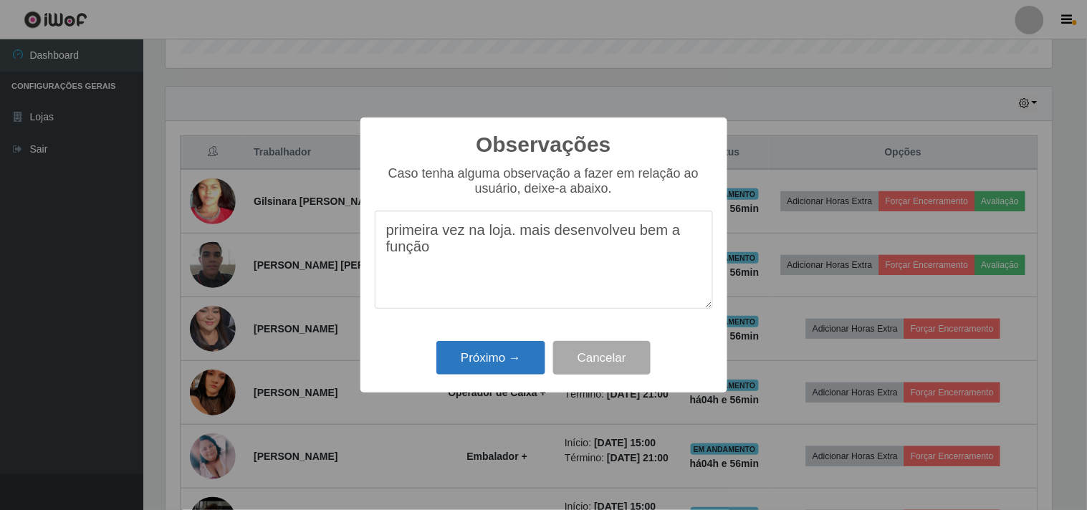
type textarea "primeira vez na loja. mais desenvolveu bem a função"
click at [498, 348] on button "Próximo →" at bounding box center [490, 358] width 109 height 34
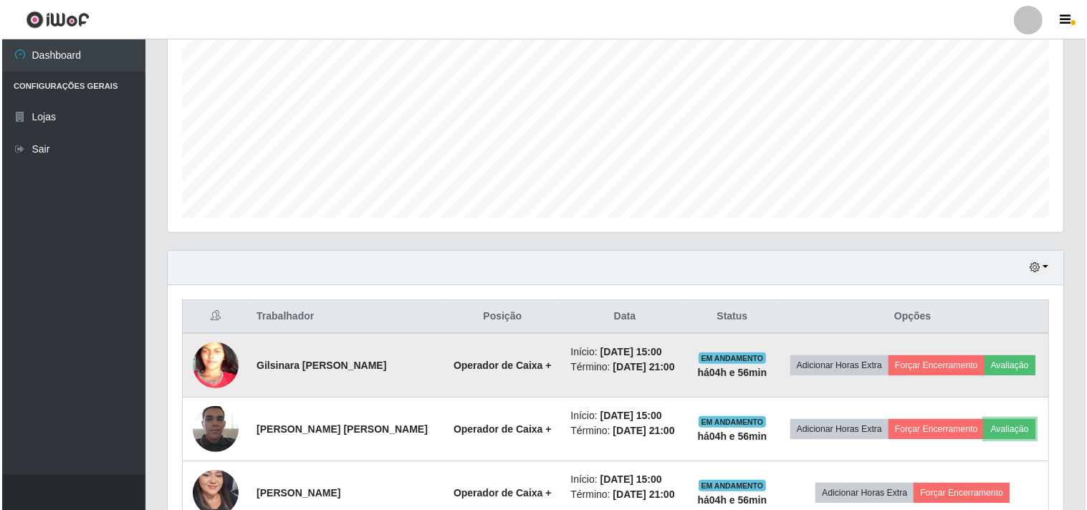
scroll to position [378, 0]
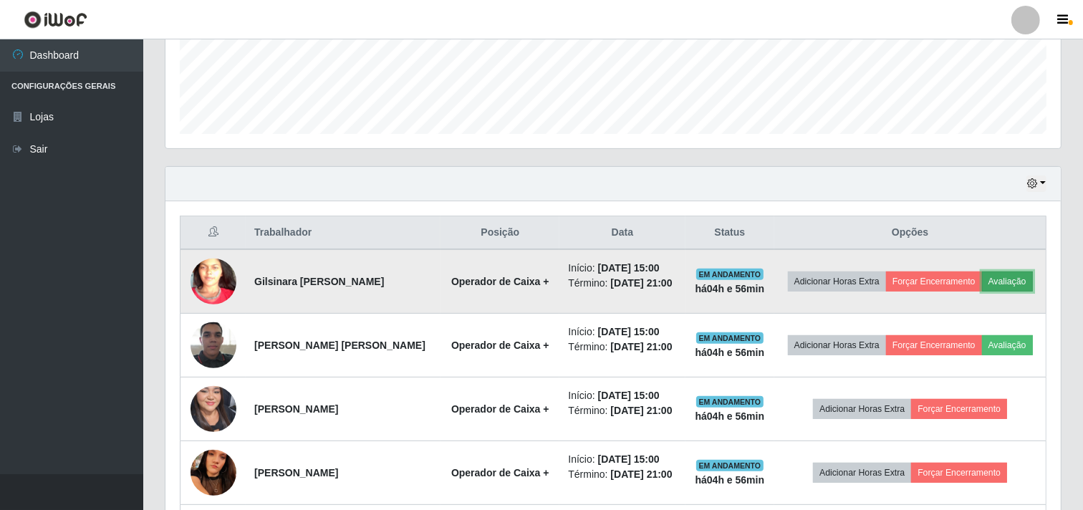
click at [1008, 278] on button "Avaliação" at bounding box center [1007, 282] width 51 height 20
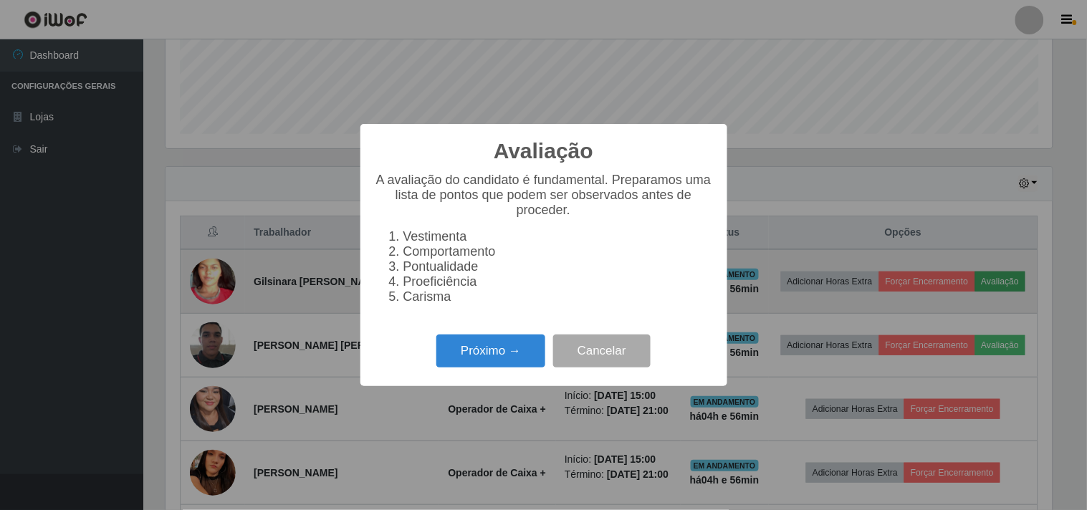
scroll to position [297, 886]
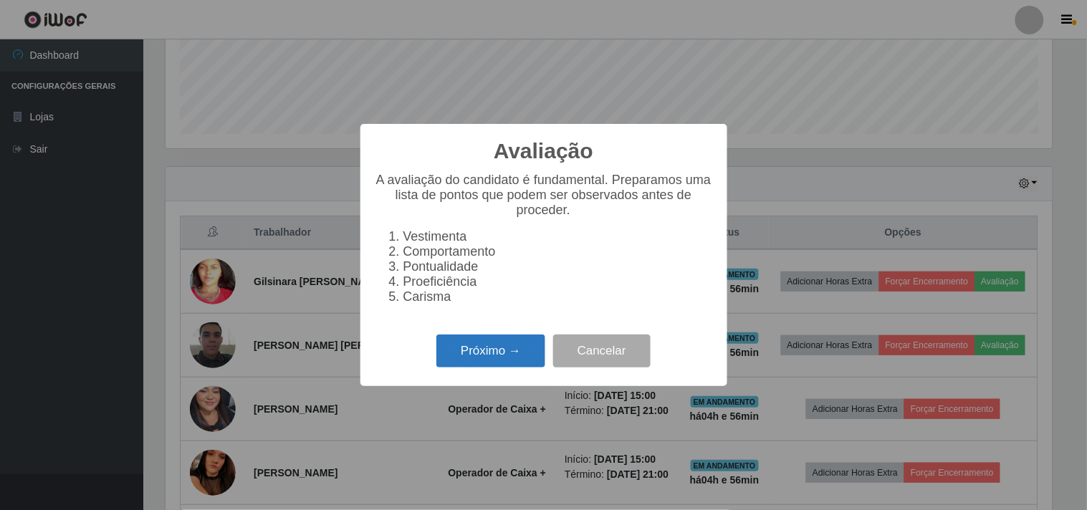
click at [476, 346] on button "Próximo →" at bounding box center [490, 352] width 109 height 34
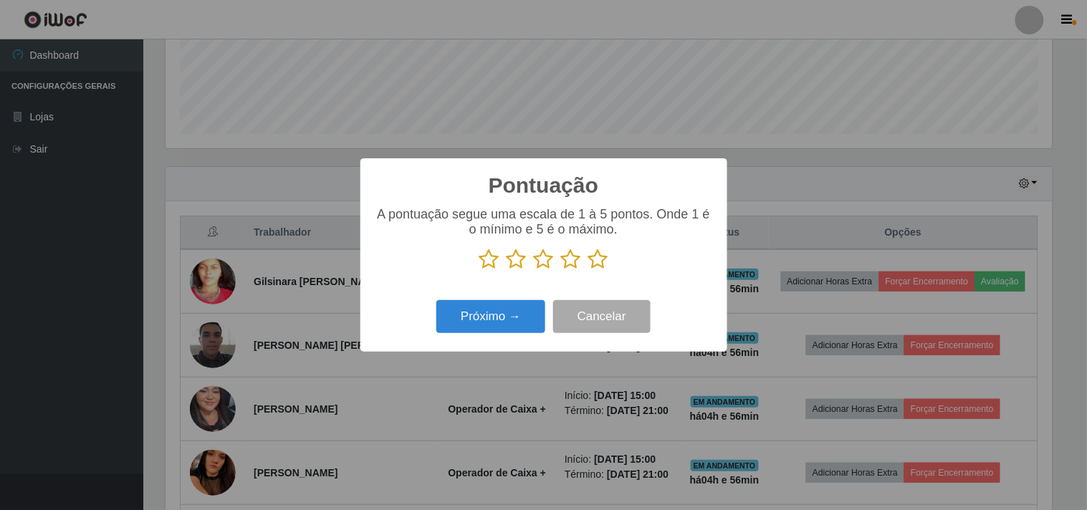
click at [599, 268] on icon at bounding box center [598, 259] width 20 height 21
click at [588, 270] on input "radio" at bounding box center [588, 270] width 0 height 0
click at [483, 340] on div "Pontuação × A pontuação segue uma escala de 1 à 5 pontos. Onde 1 é o mínimo e 5…" at bounding box center [543, 254] width 367 height 193
click at [486, 332] on button "Próximo →" at bounding box center [490, 317] width 109 height 34
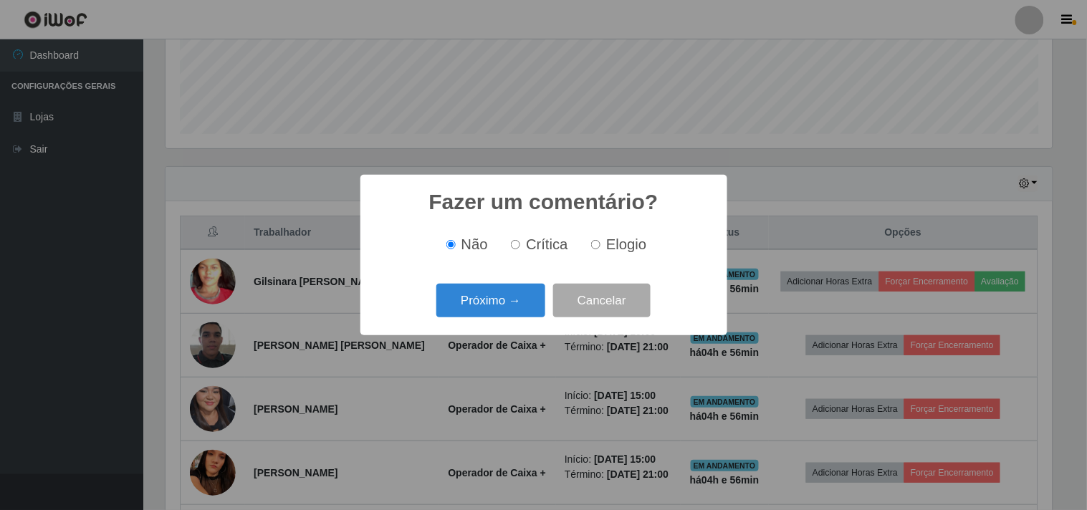
click at [600, 248] on label "Elogio" at bounding box center [615, 244] width 61 height 16
click at [600, 248] on input "Elogio" at bounding box center [595, 244] width 9 height 9
radio input "true"
click at [478, 305] on button "Próximo →" at bounding box center [490, 301] width 109 height 34
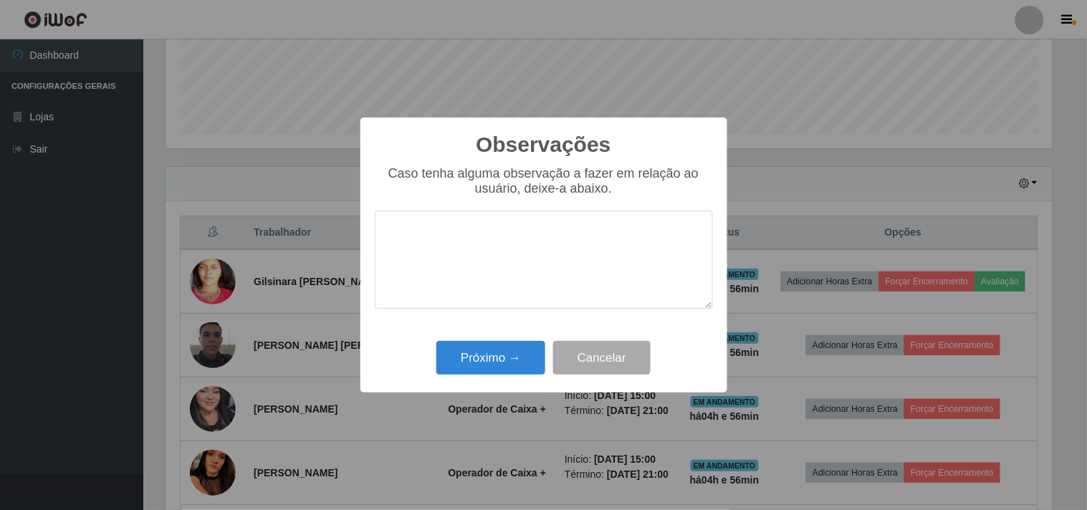
click at [499, 274] on textarea at bounding box center [544, 260] width 338 height 98
type textarea "é desenrolada e agil"
click at [507, 358] on button "Próximo →" at bounding box center [490, 358] width 109 height 34
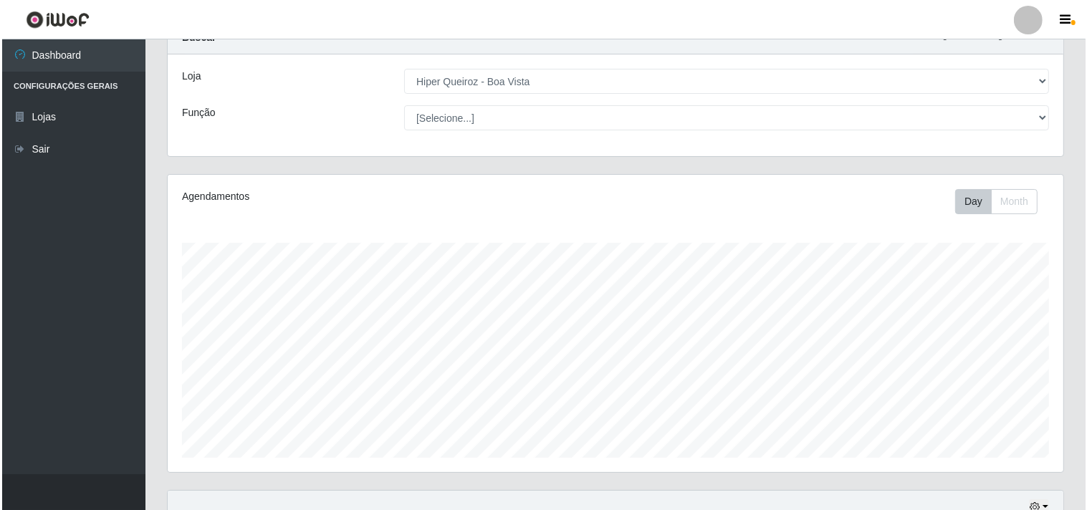
scroll to position [0, 0]
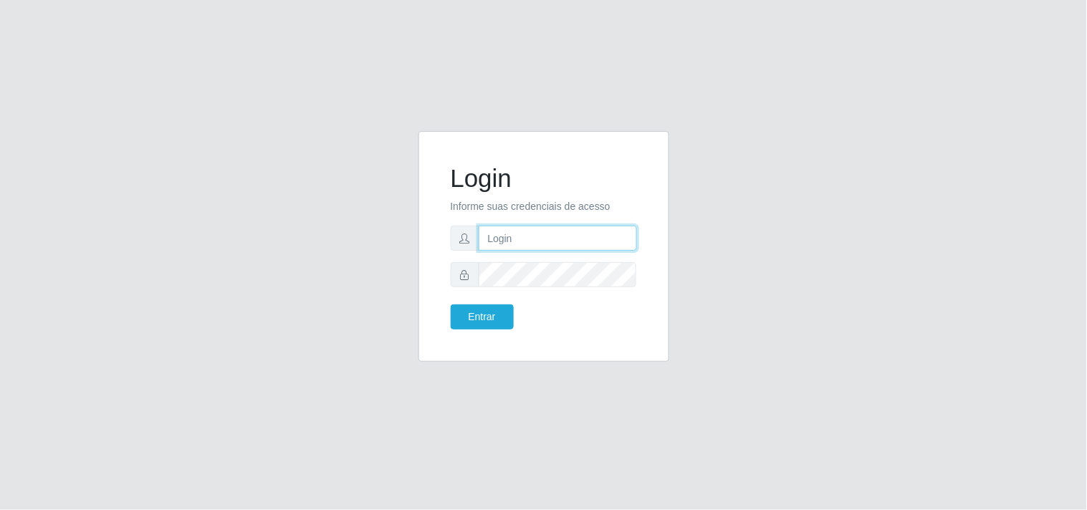
type input "[EMAIL_ADDRESS][DOMAIN_NAME]"
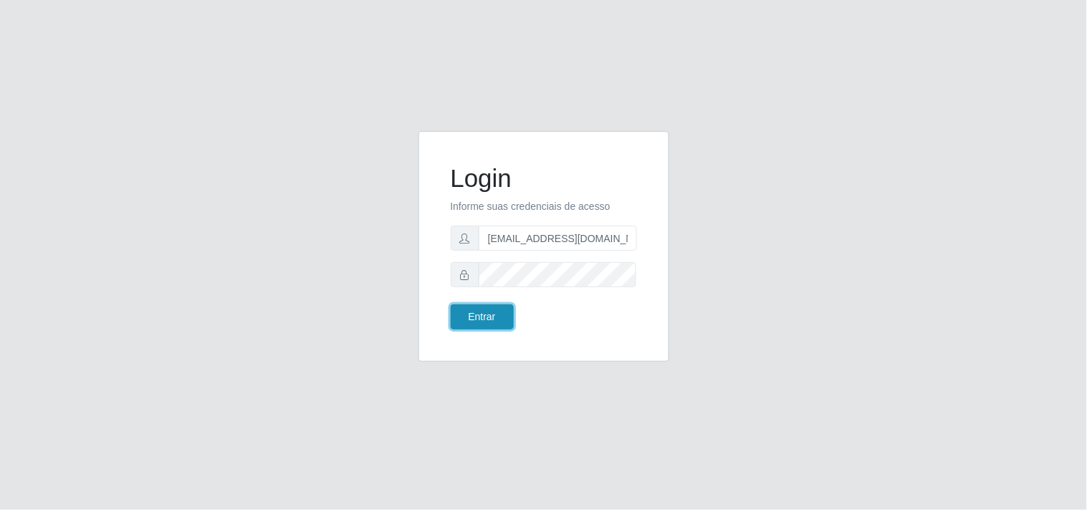
click at [496, 326] on button "Entrar" at bounding box center [482, 317] width 63 height 25
